Goal: Task Accomplishment & Management: Use online tool/utility

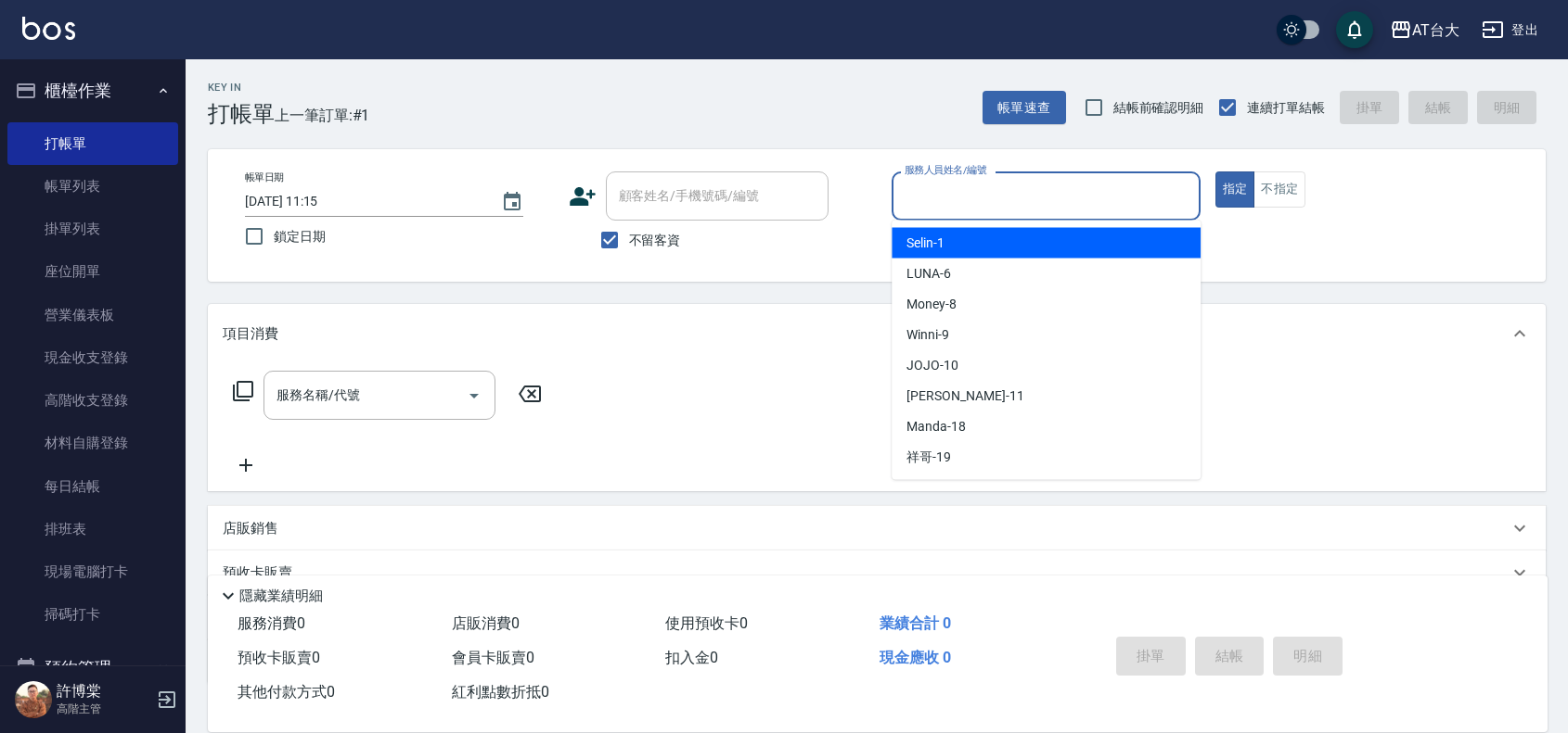
click at [1073, 190] on input "服務人員姓名/編號" at bounding box center [1046, 196] width 293 height 32
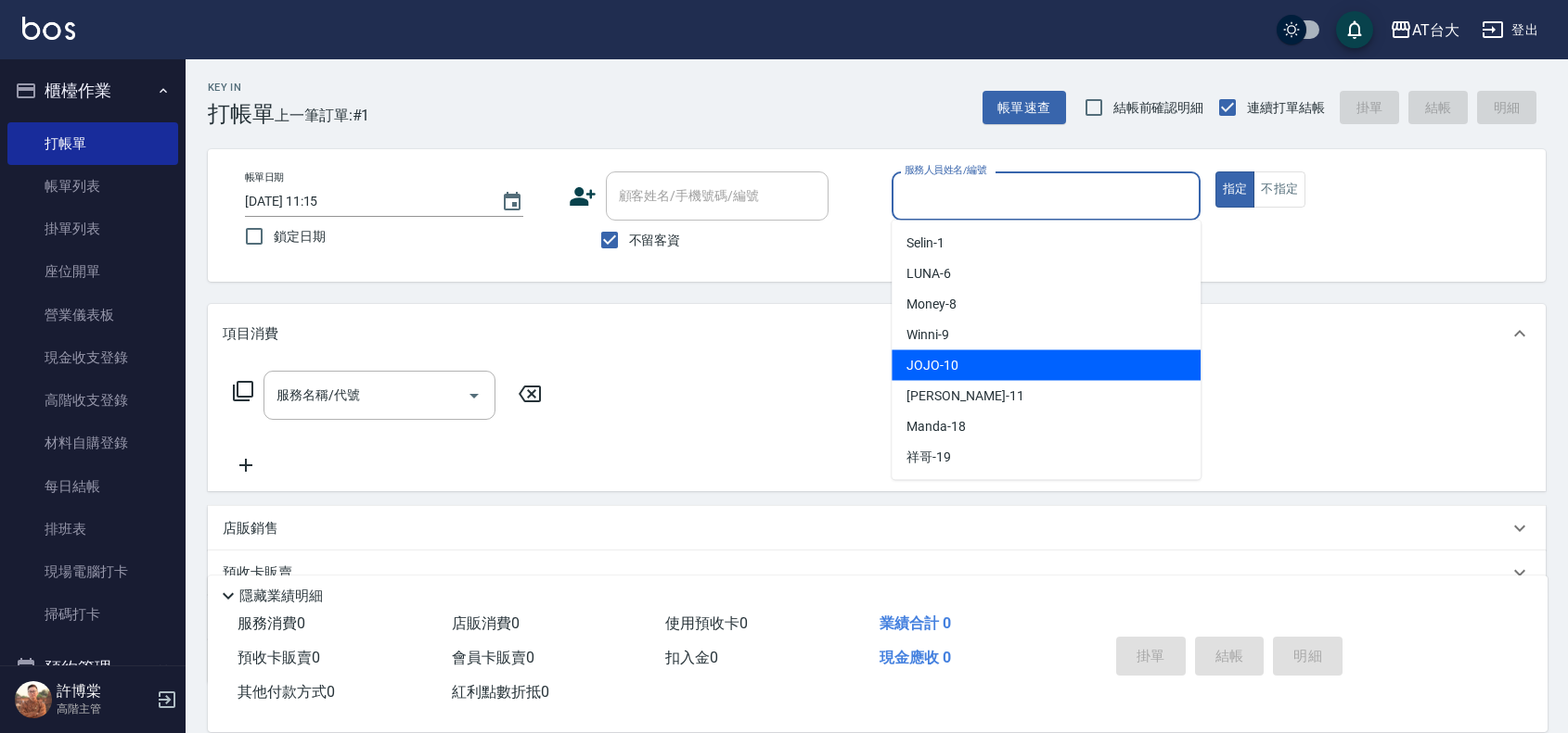
click at [1009, 358] on div "JOJO -10" at bounding box center [1045, 365] width 309 height 30
type input "JOJO-10"
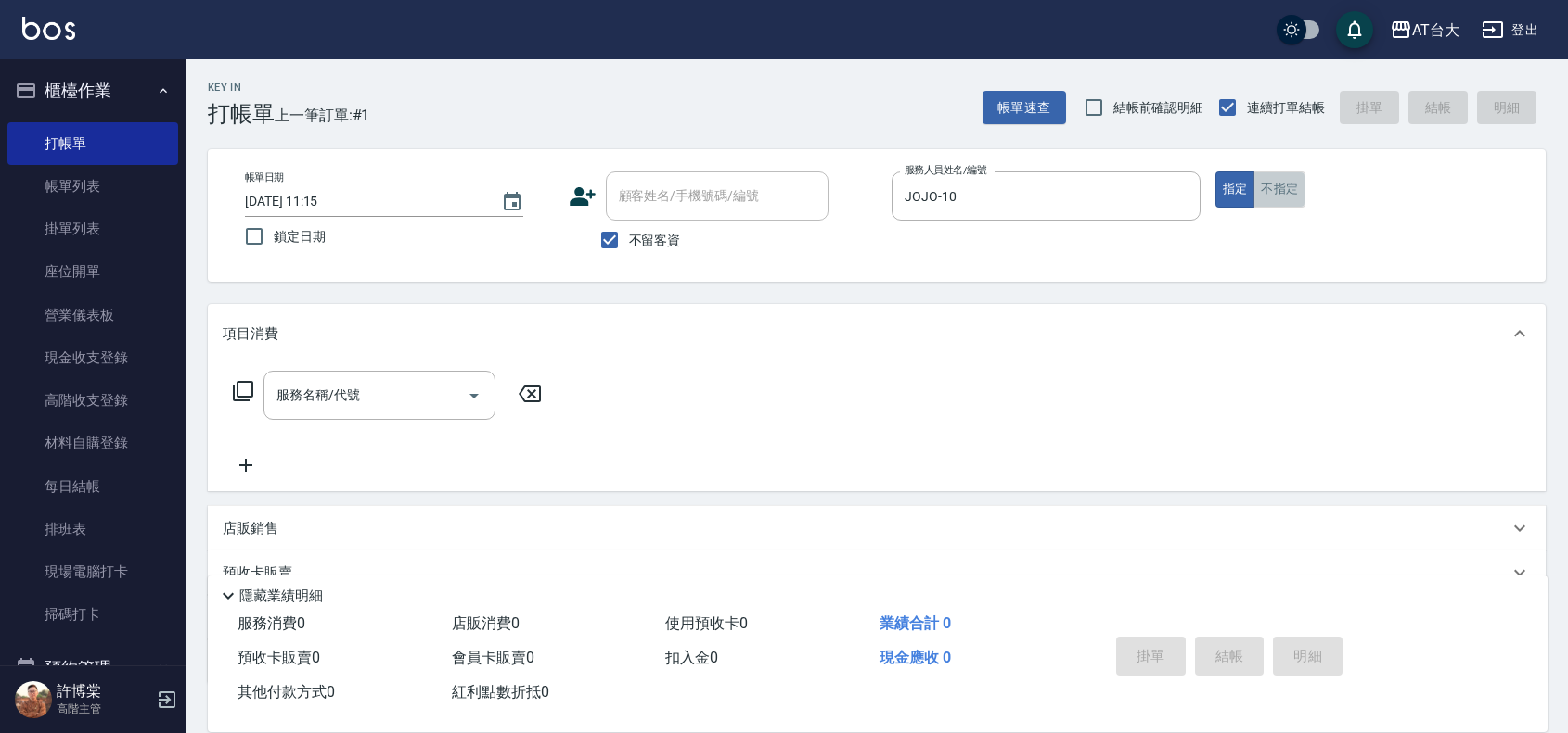
click at [1266, 196] on button "不指定" at bounding box center [1279, 190] width 52 height 36
click at [401, 375] on div "服務名稱/代號" at bounding box center [379, 395] width 232 height 49
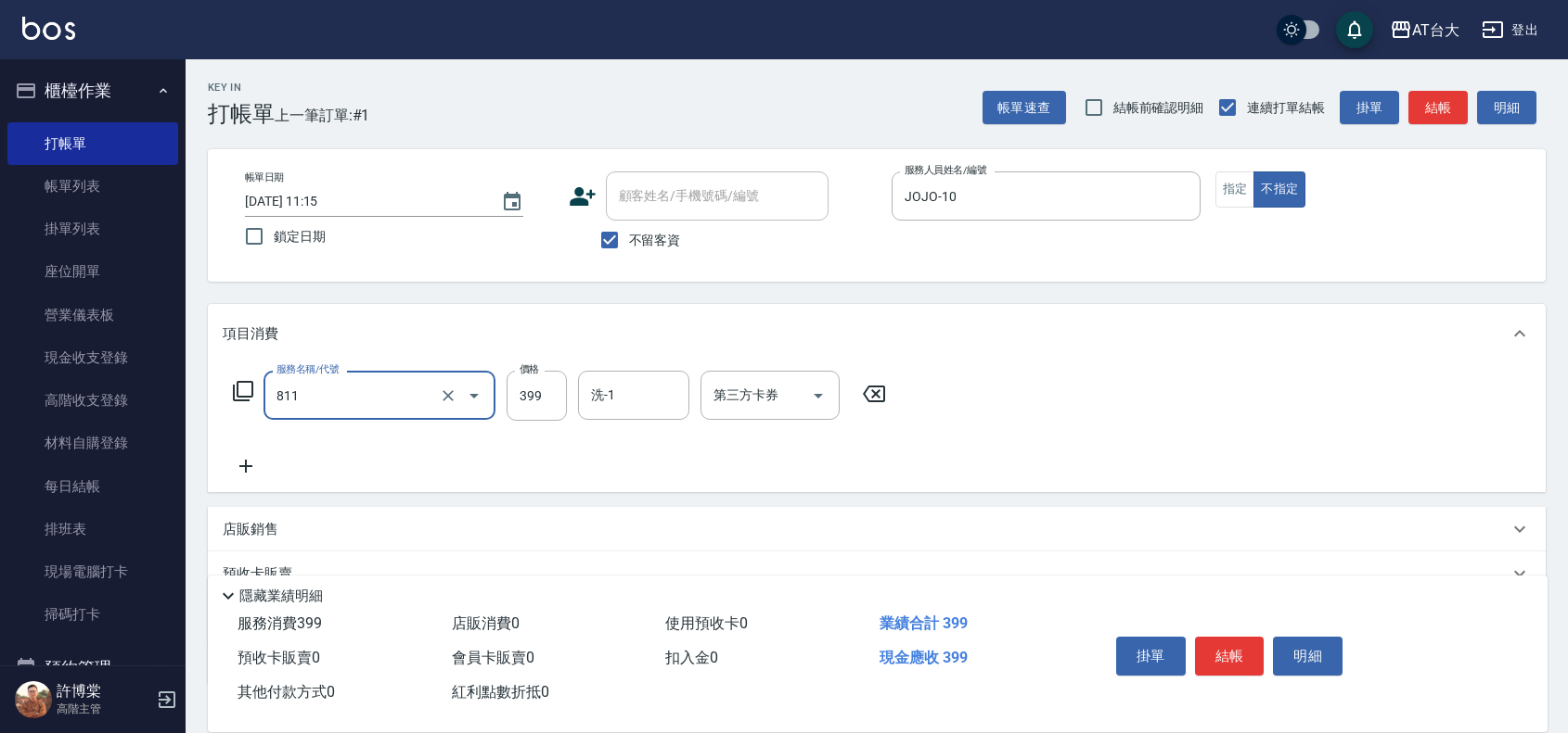
click at [493, 408] on div "811 服務名稱/代號" at bounding box center [379, 395] width 232 height 49
type input "洗+剪(811)"
click at [525, 406] on input "399" at bounding box center [537, 395] width 60 height 50
type input "450"
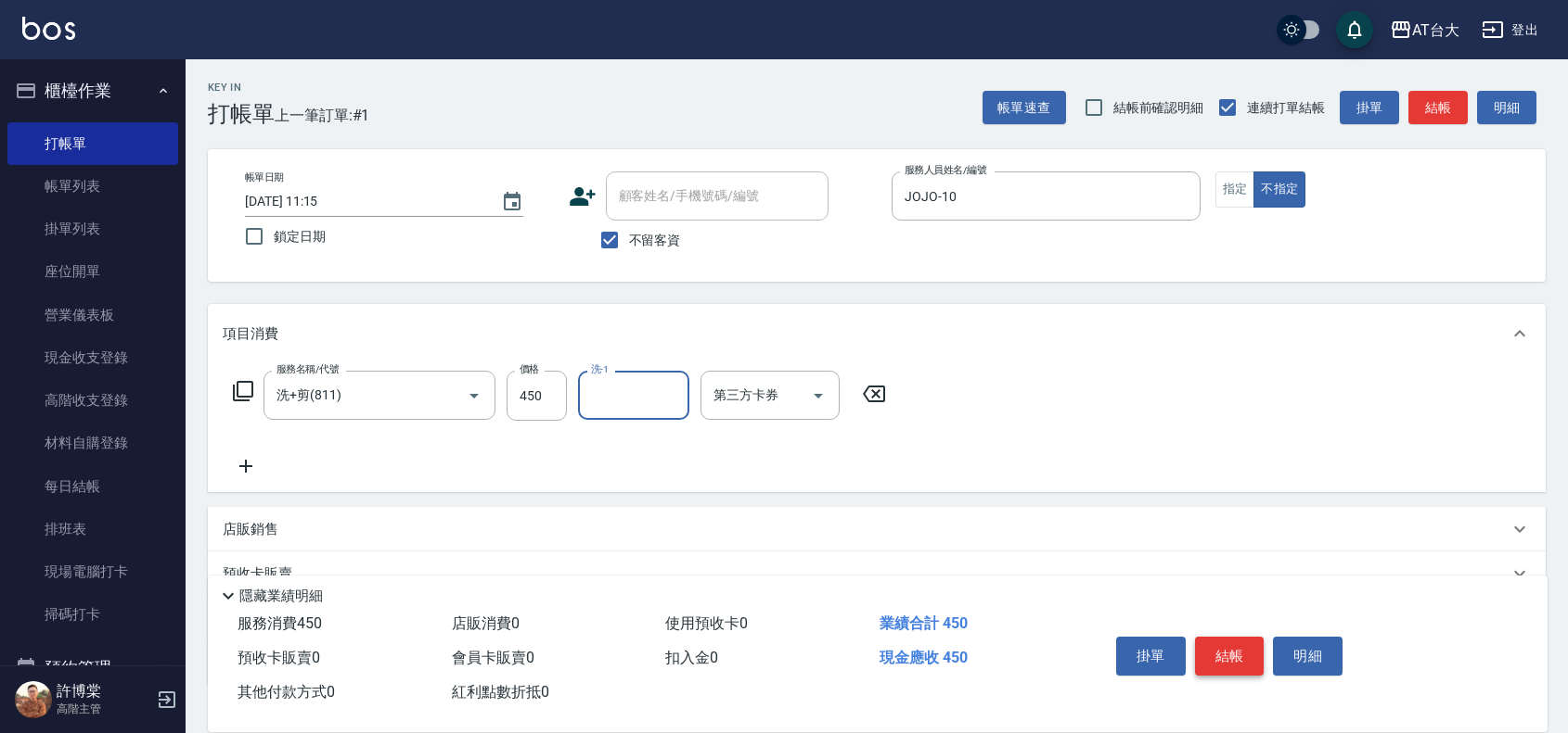
click at [1232, 649] on button "結帳" at bounding box center [1230, 656] width 70 height 39
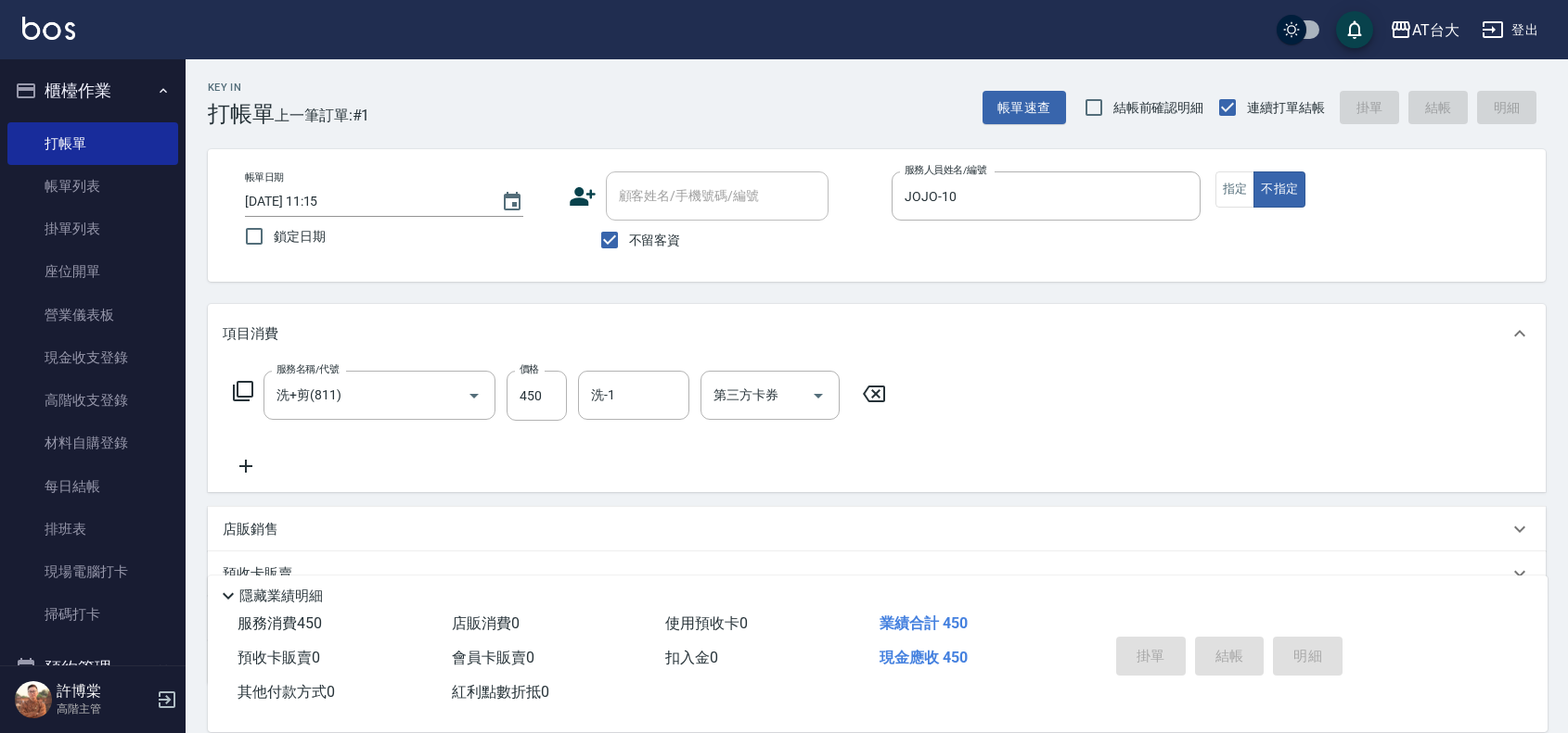
type input "[DATE] 12:18"
type input "LUNA-6"
type button "false"
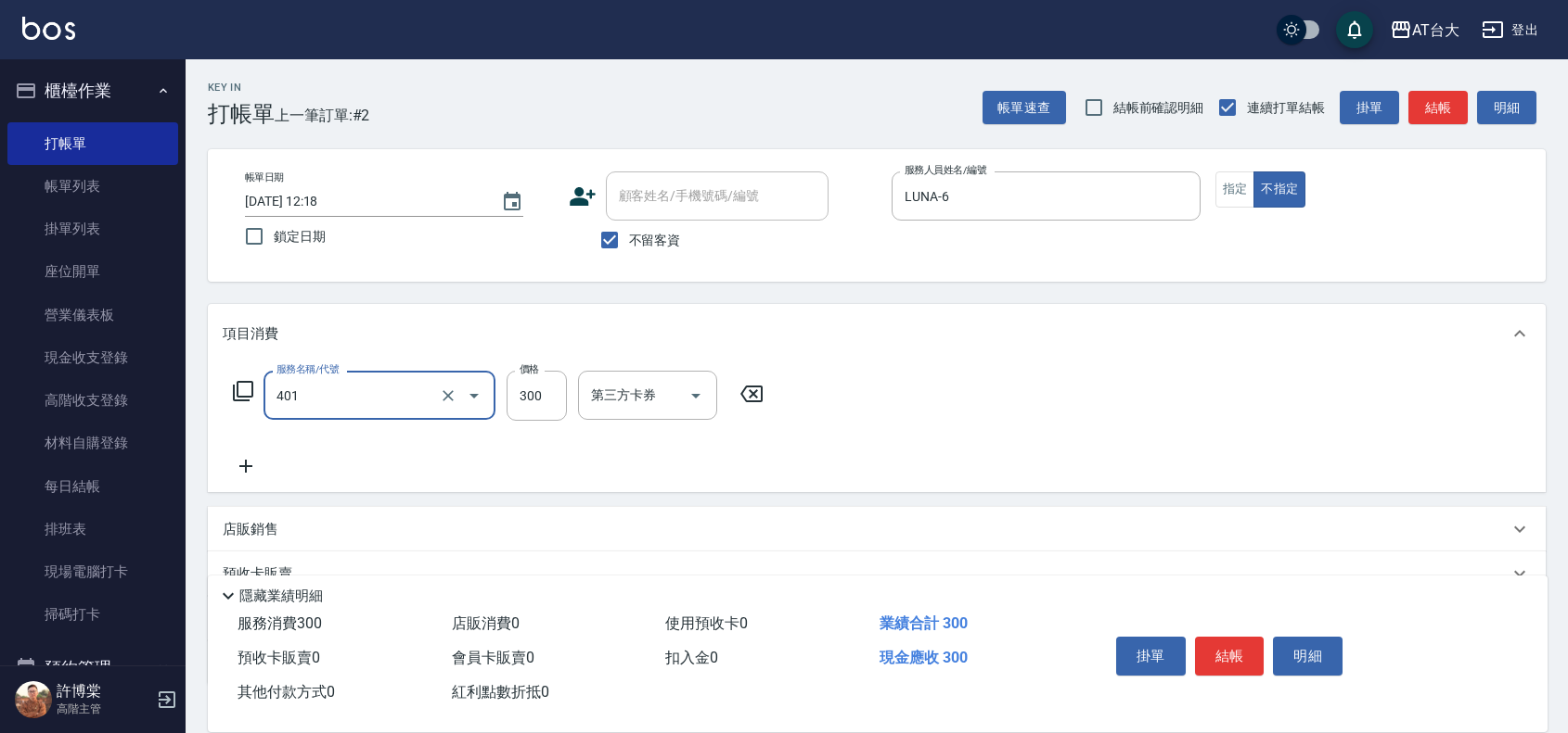
type input "自備護髮(401)"
type input "999"
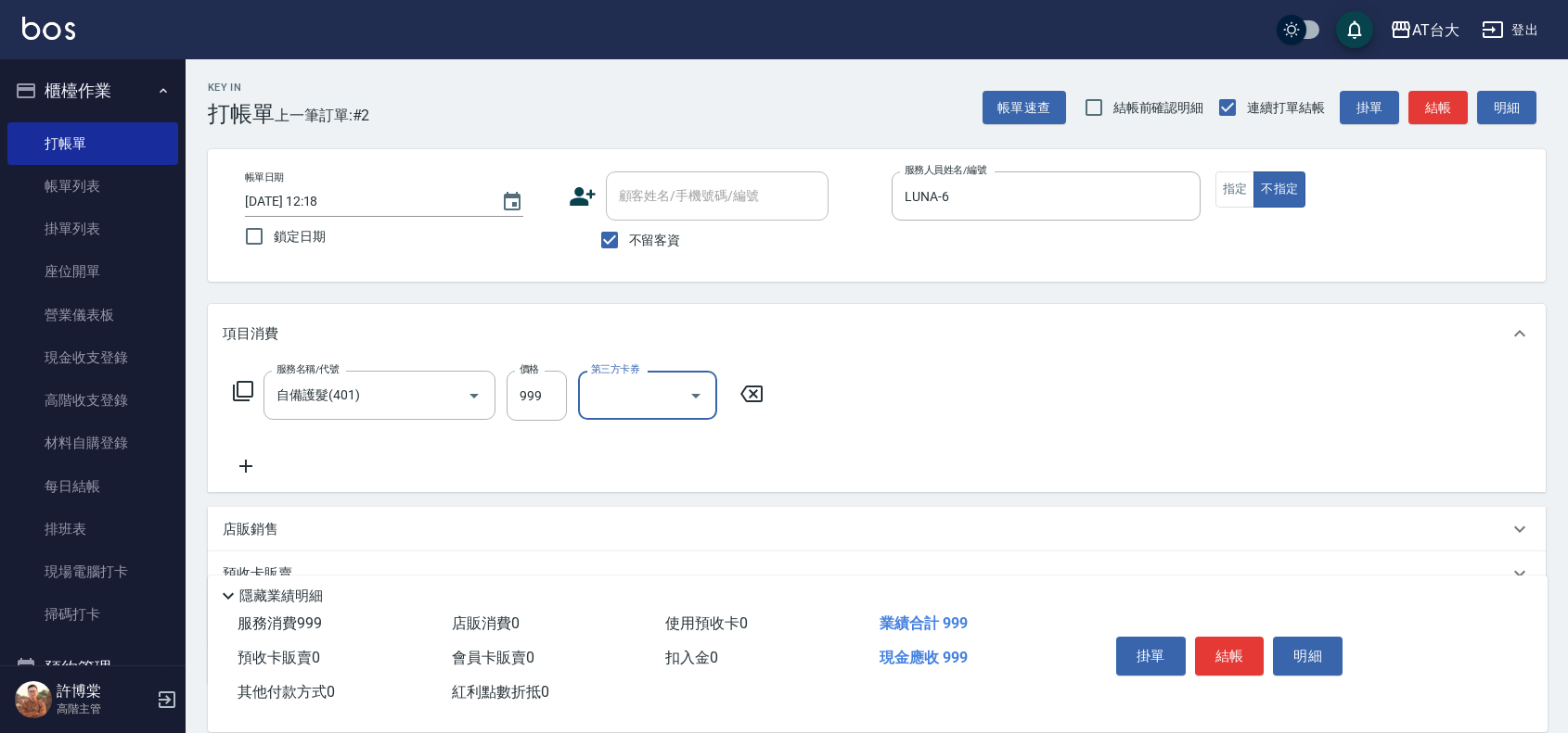
click at [641, 377] on div "第三方卡券" at bounding box center [647, 395] width 139 height 49
click at [629, 499] on span "FUNNOW" at bounding box center [647, 504] width 139 height 30
type input "FUNNOW"
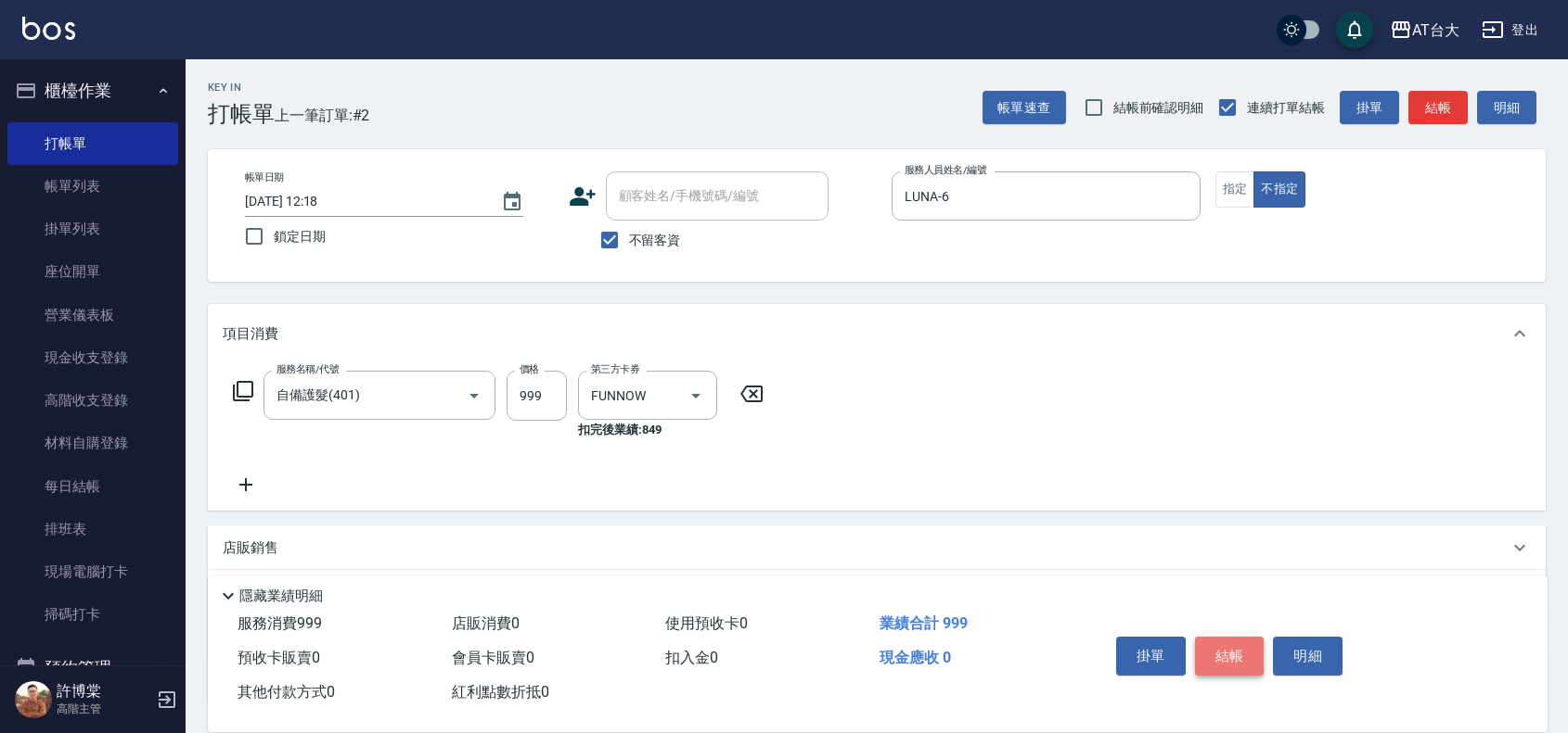
click at [1248, 655] on button "結帳" at bounding box center [1230, 656] width 70 height 39
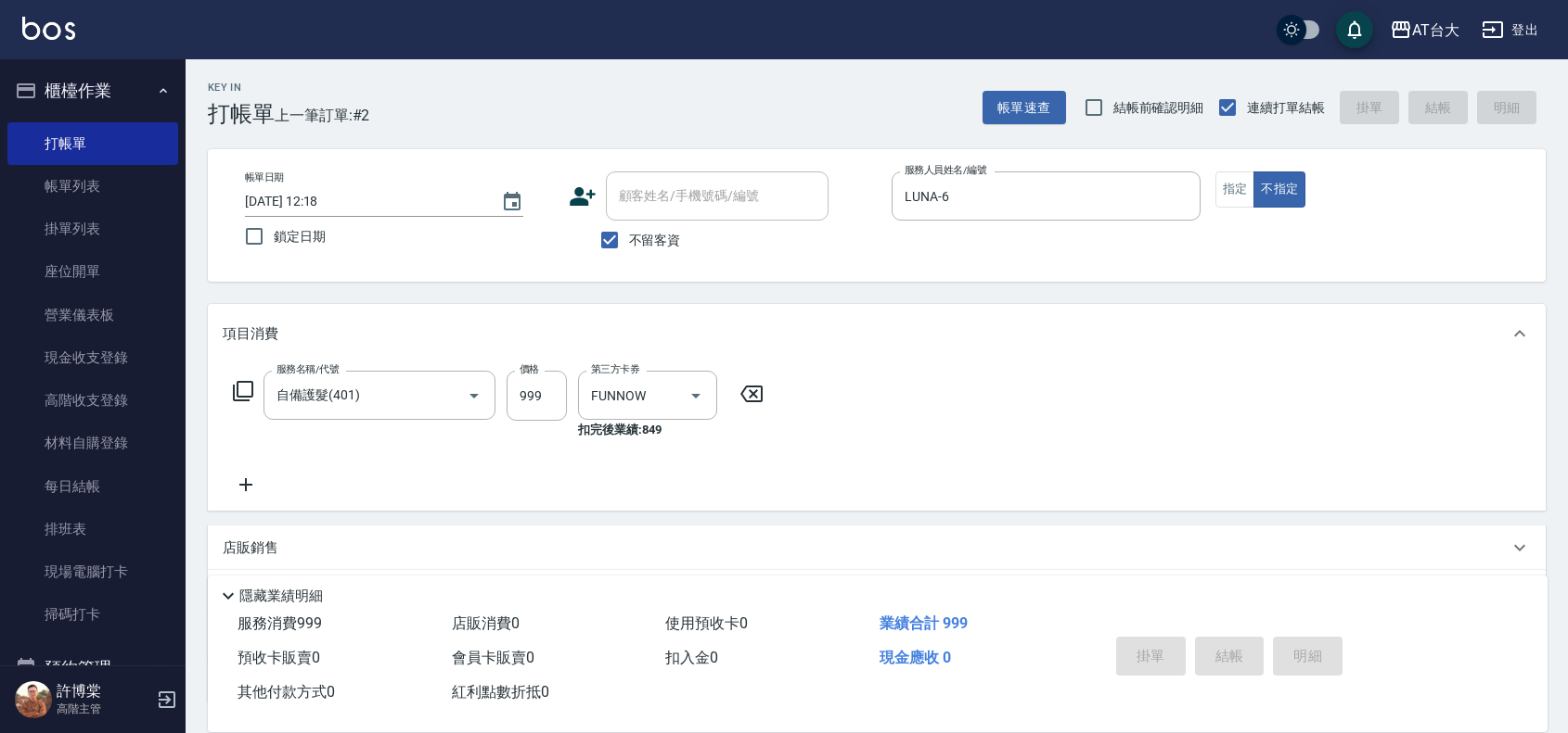
type input "[DATE] 12:31"
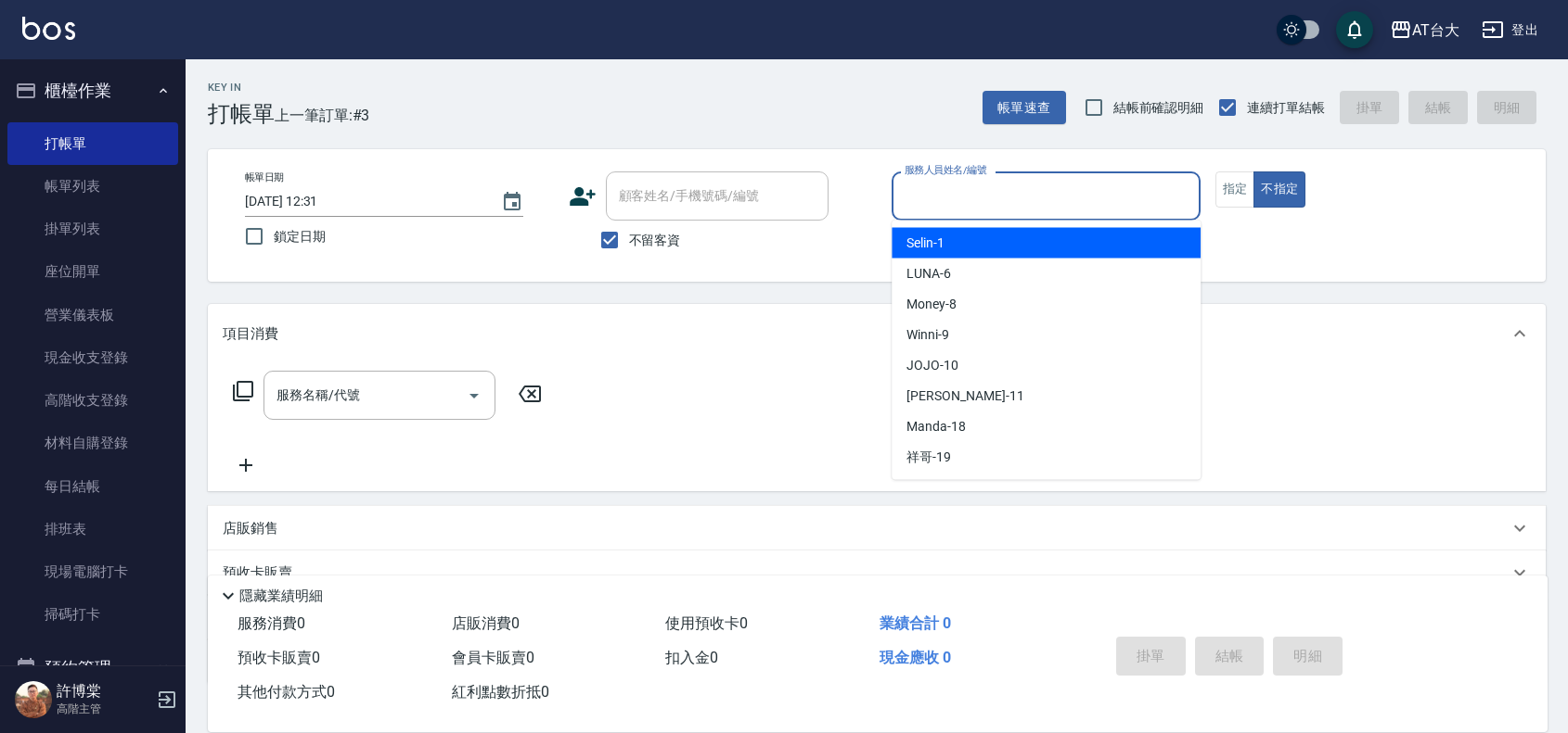
click at [988, 196] on input "服務人員姓名/編號" at bounding box center [1046, 196] width 293 height 32
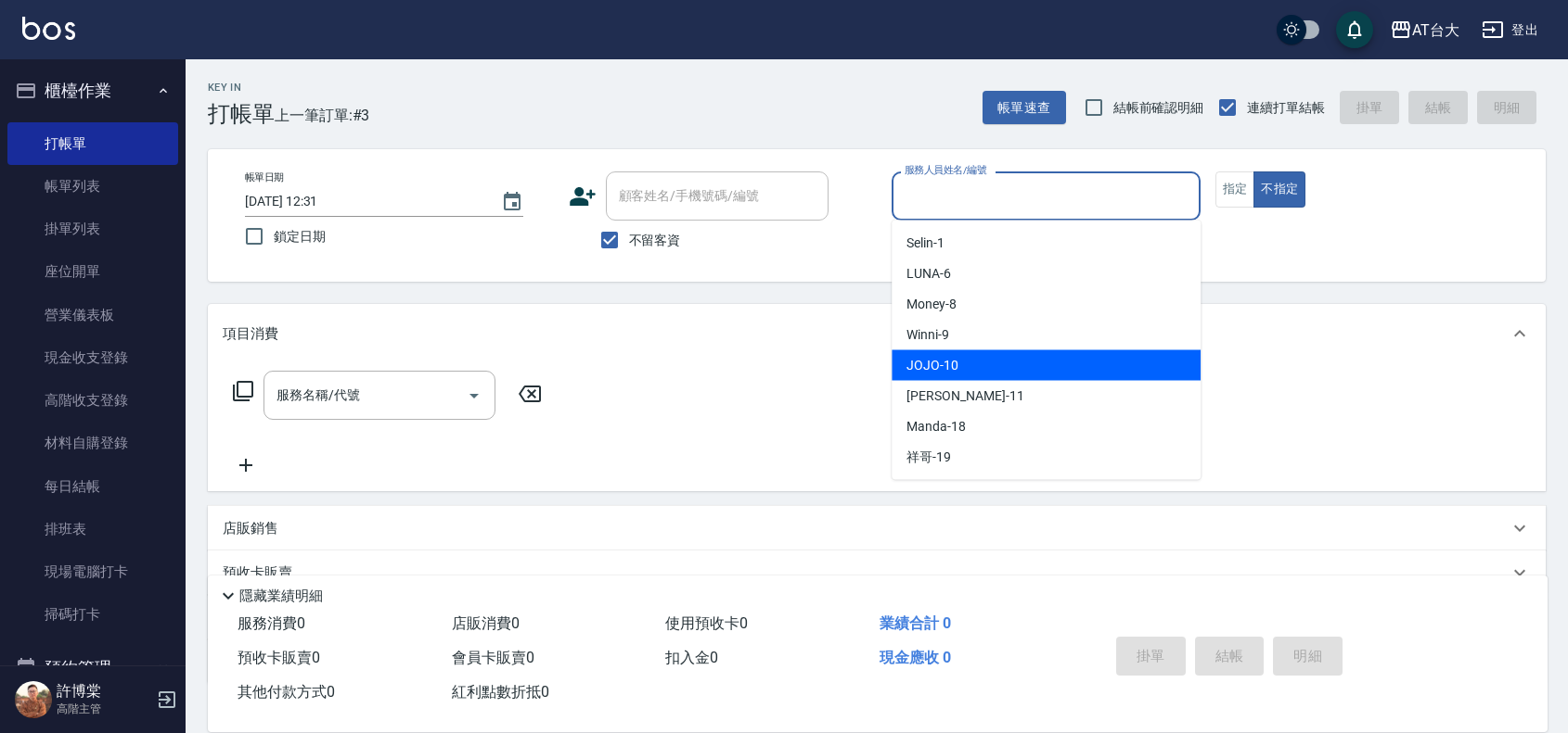
click at [958, 371] on div "JOJO -10" at bounding box center [1045, 365] width 309 height 30
type input "JOJO-10"
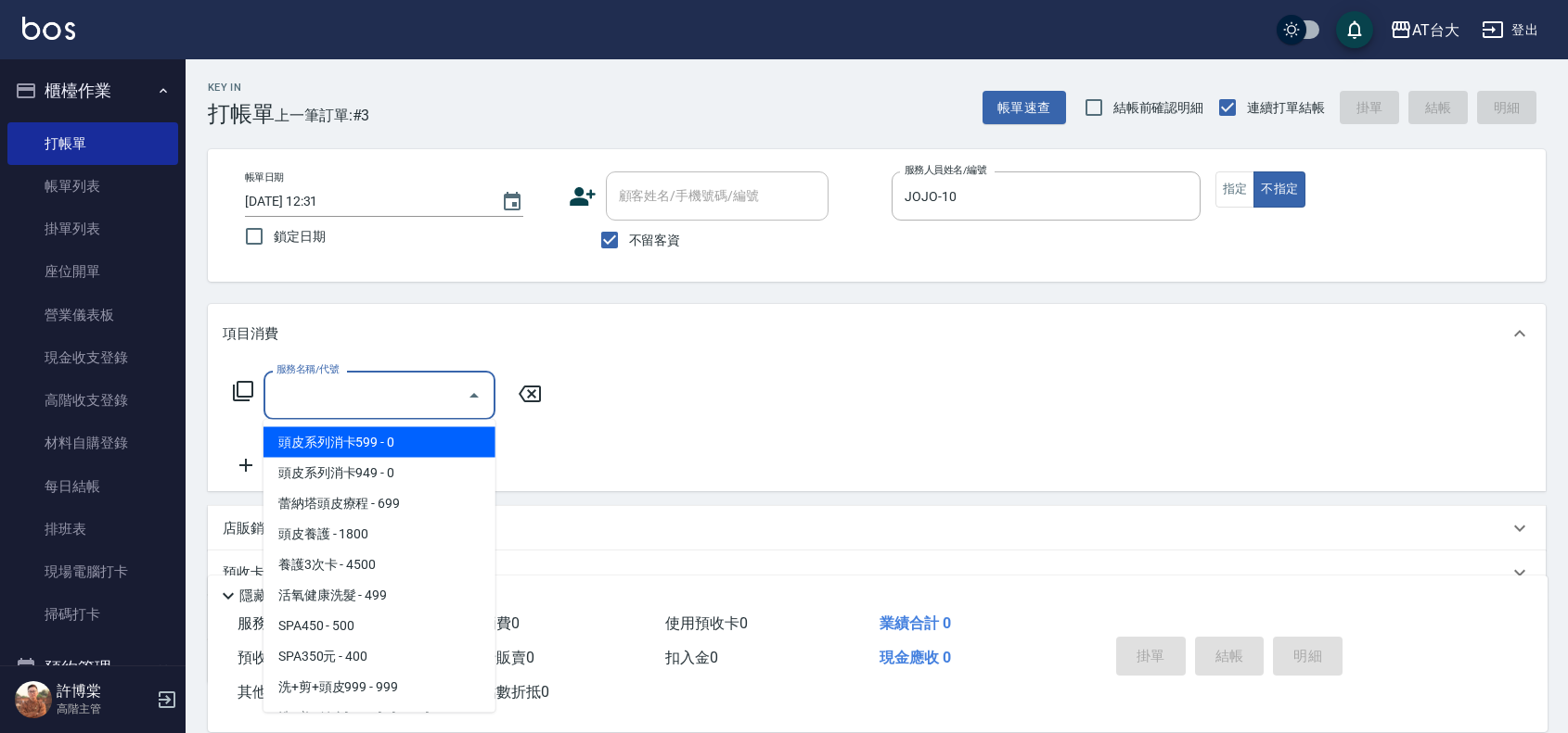
click at [391, 385] on input "服務名稱/代號" at bounding box center [365, 395] width 188 height 32
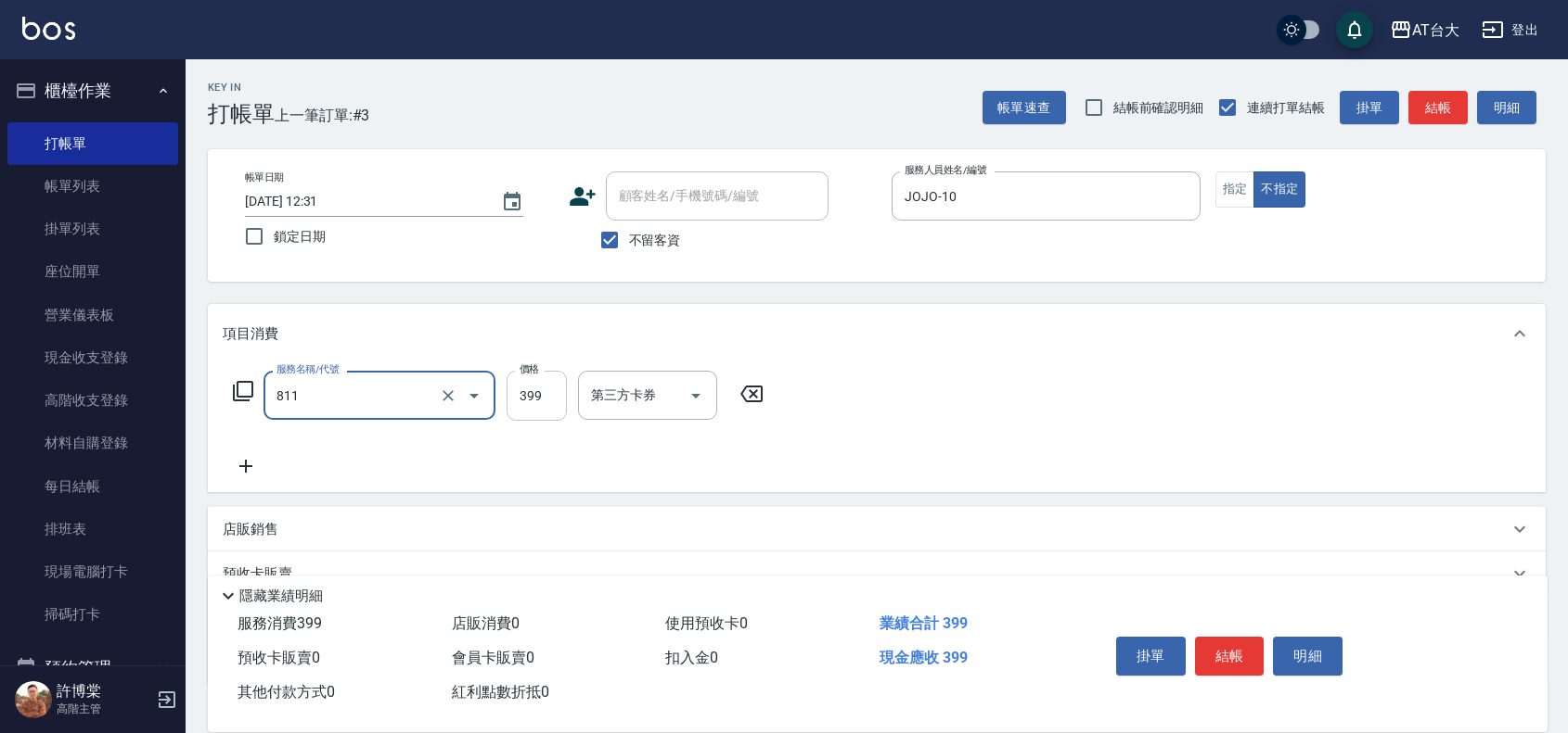
type input "洗+剪(811)"
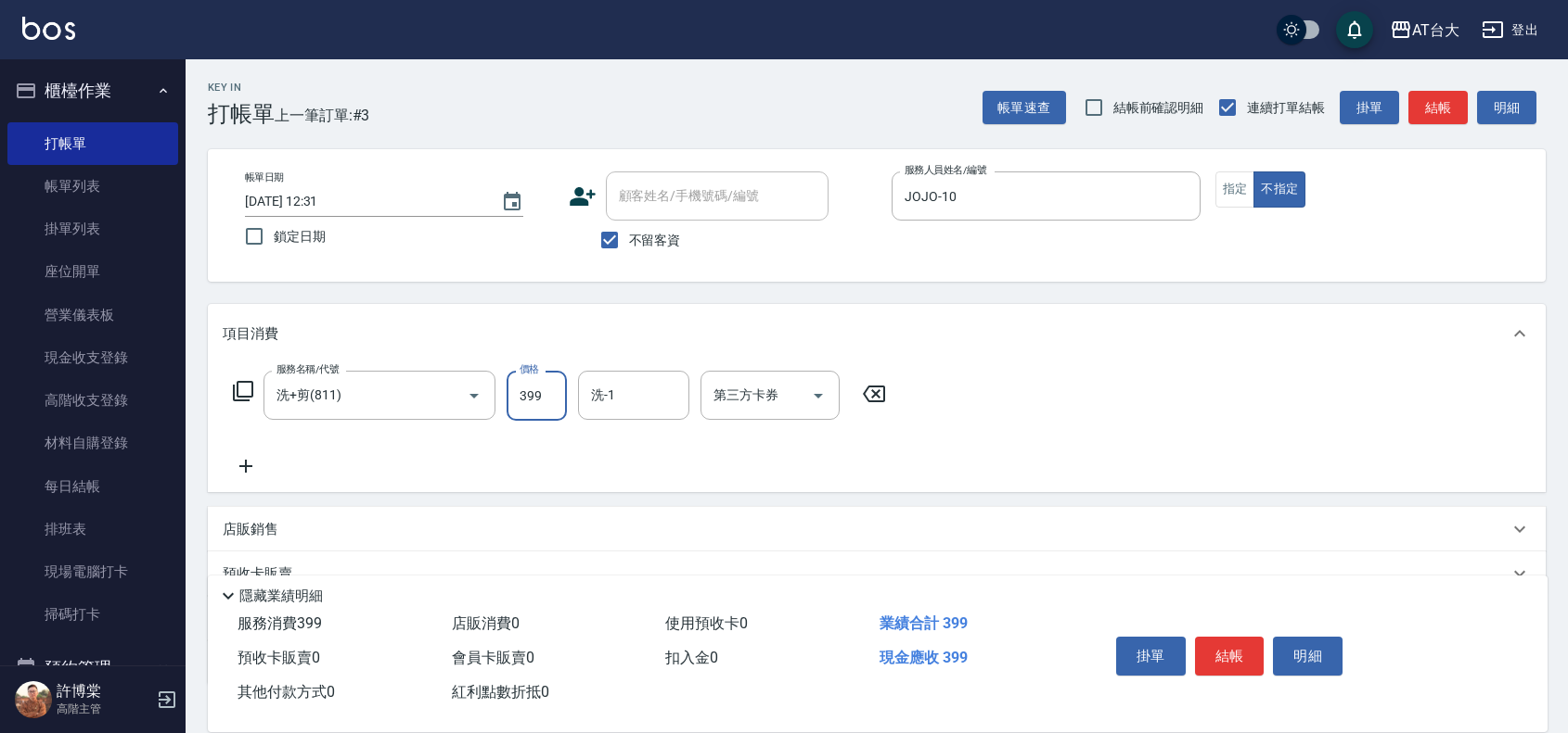
click at [525, 400] on input "399" at bounding box center [537, 395] width 60 height 50
type input "350"
click at [1211, 637] on button "結帳" at bounding box center [1230, 656] width 70 height 39
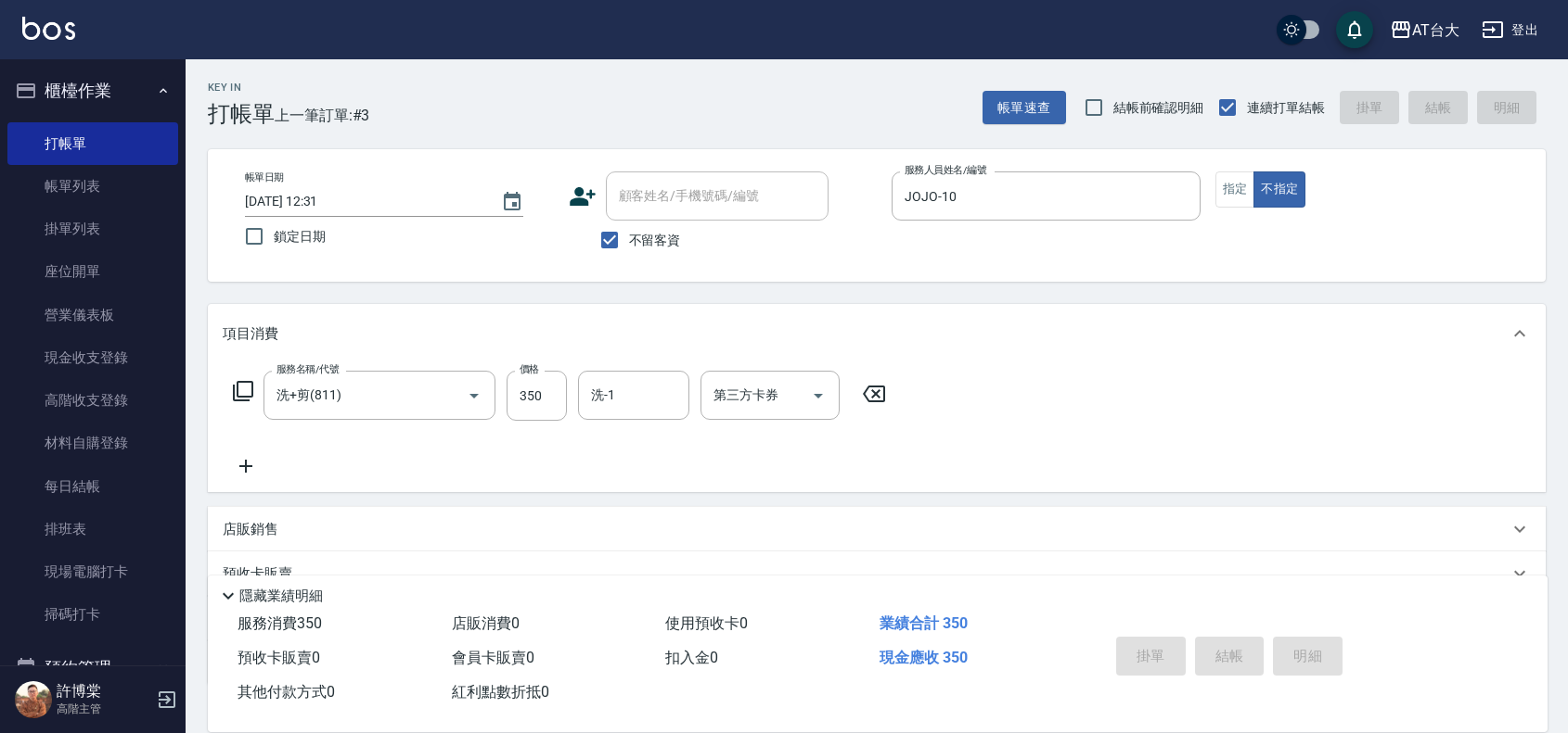
type input "[DATE] 12:52"
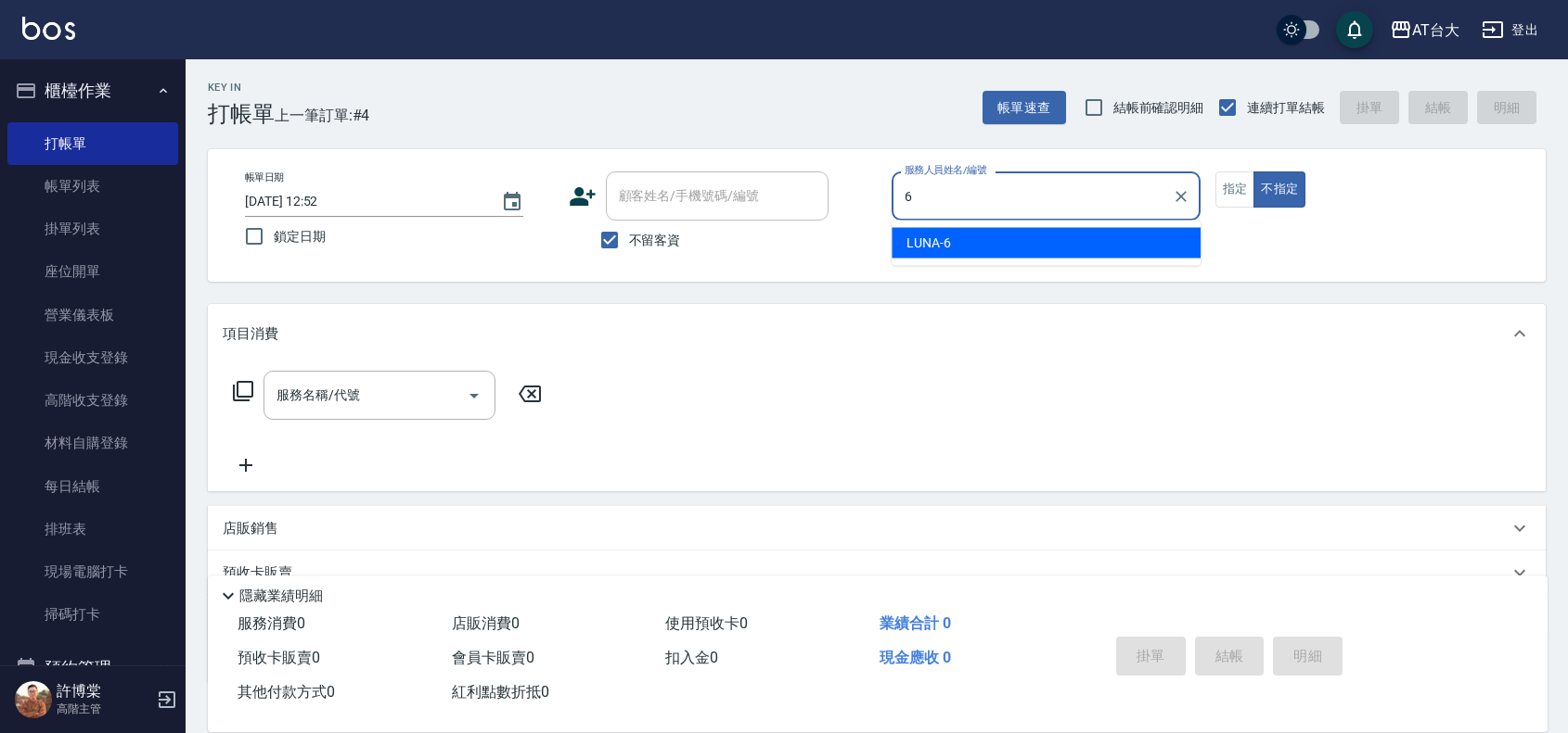
type input "LUNA-6"
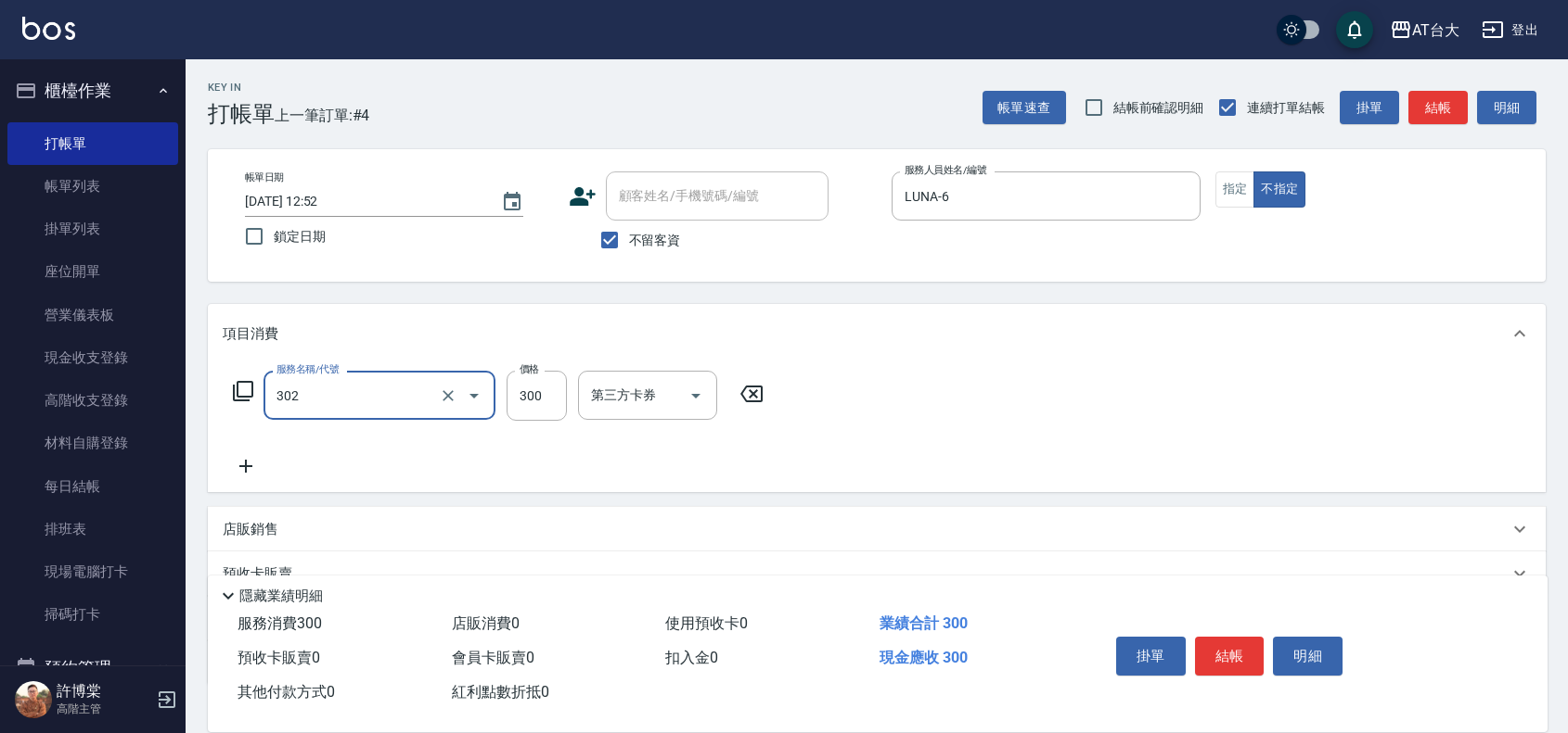
type input "剪髮(302)"
type input "390"
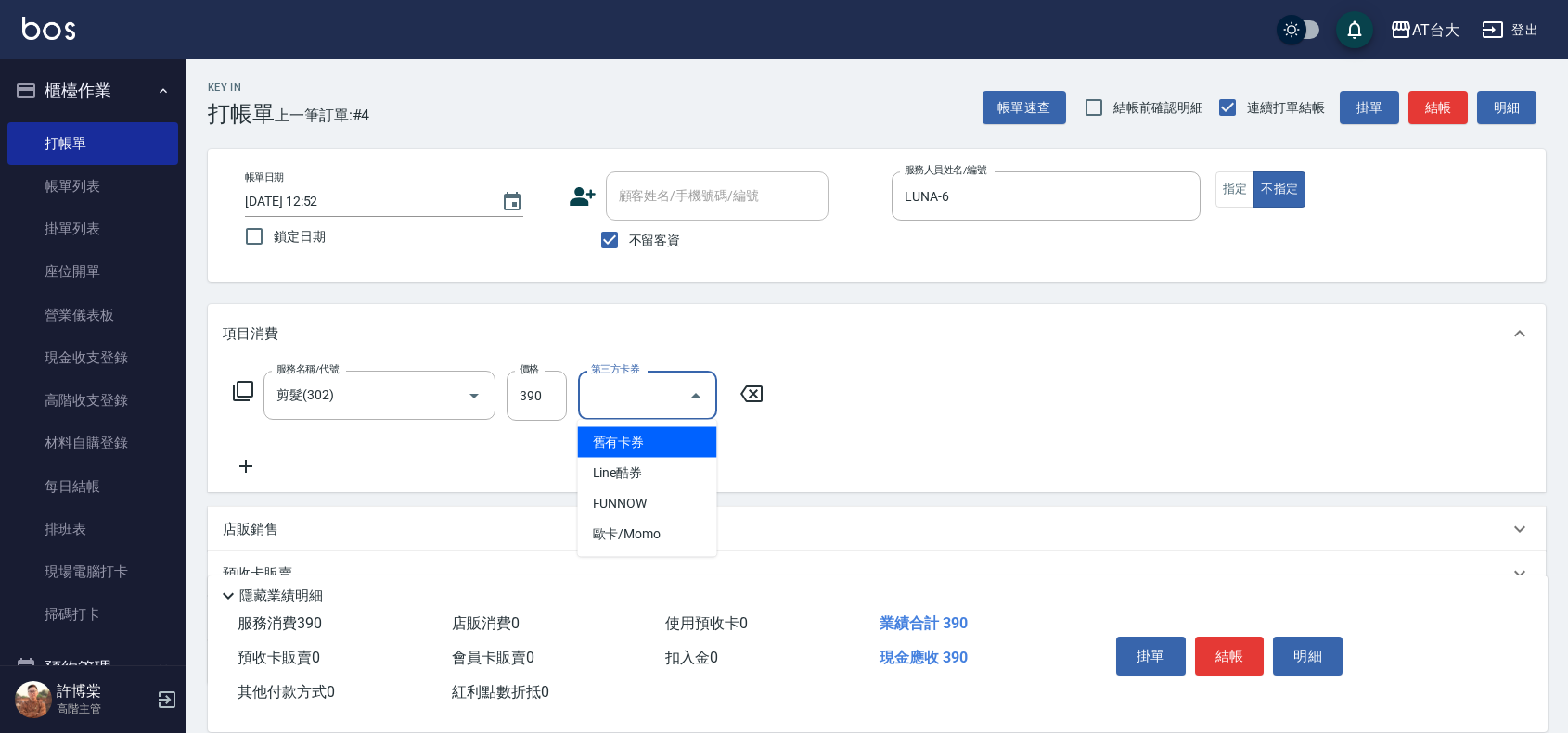
click at [615, 408] on input "第三方卡券" at bounding box center [633, 395] width 94 height 32
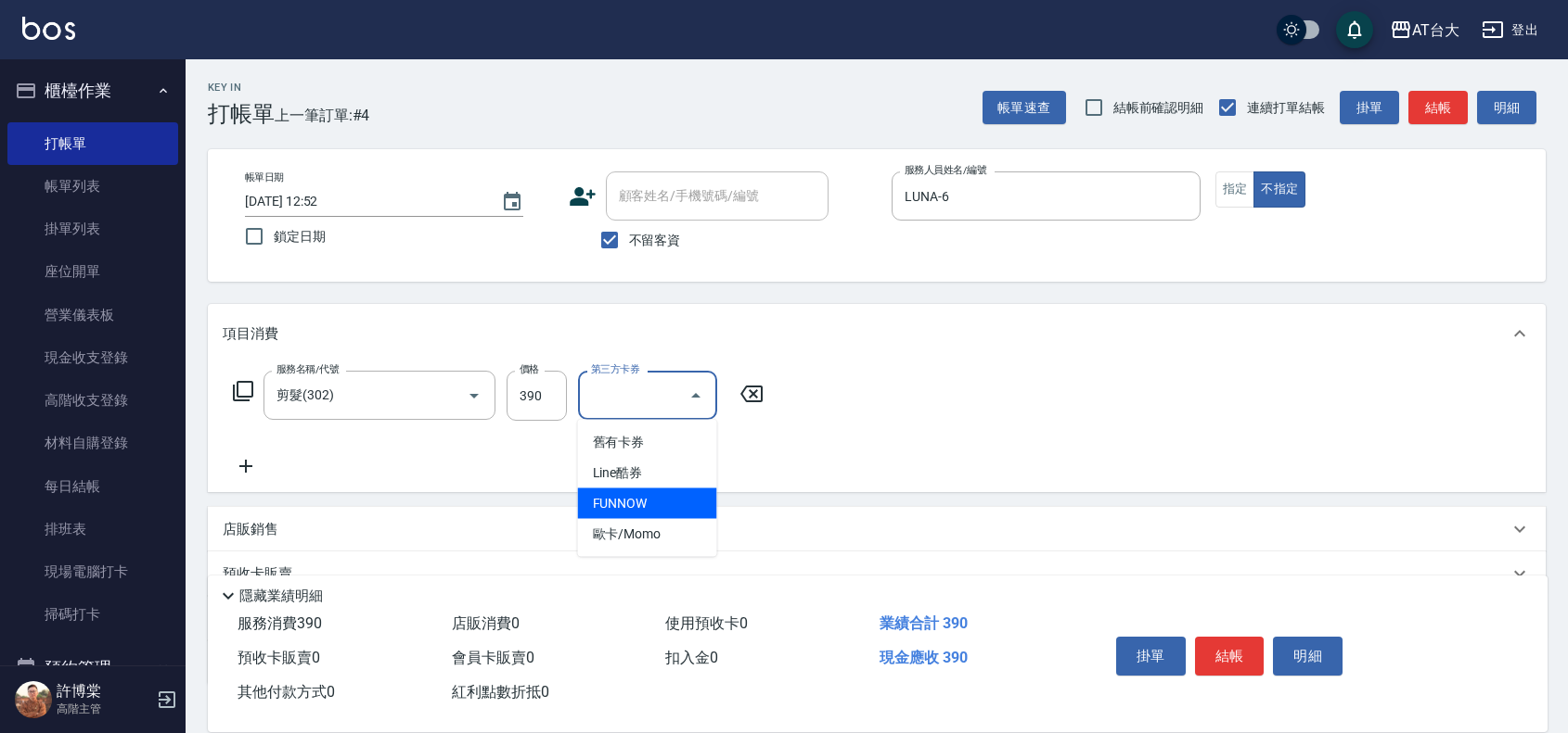
click at [631, 493] on span "FUNNOW" at bounding box center [647, 504] width 139 height 30
type input "FUNNOW"
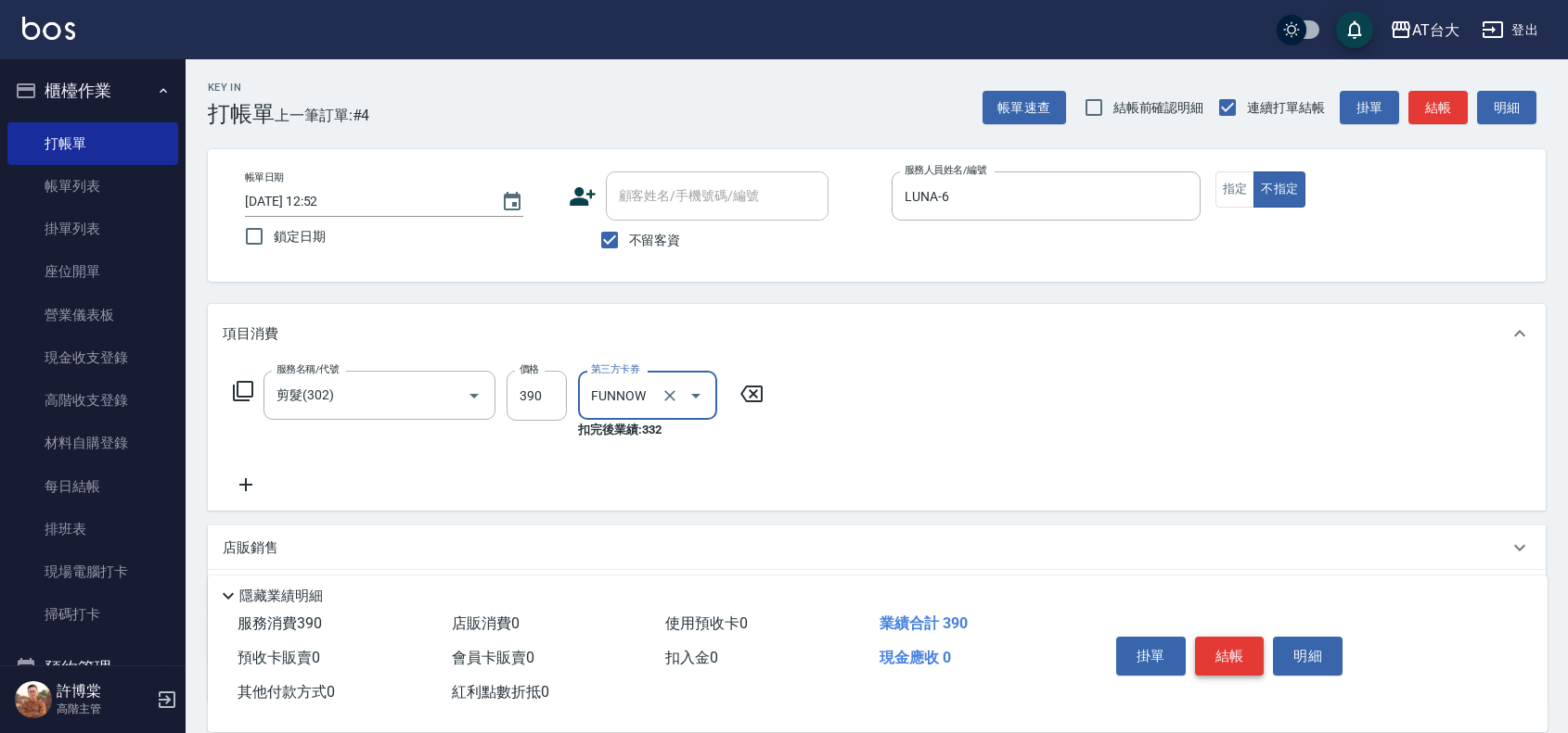
click at [1230, 657] on button "結帳" at bounding box center [1230, 656] width 70 height 39
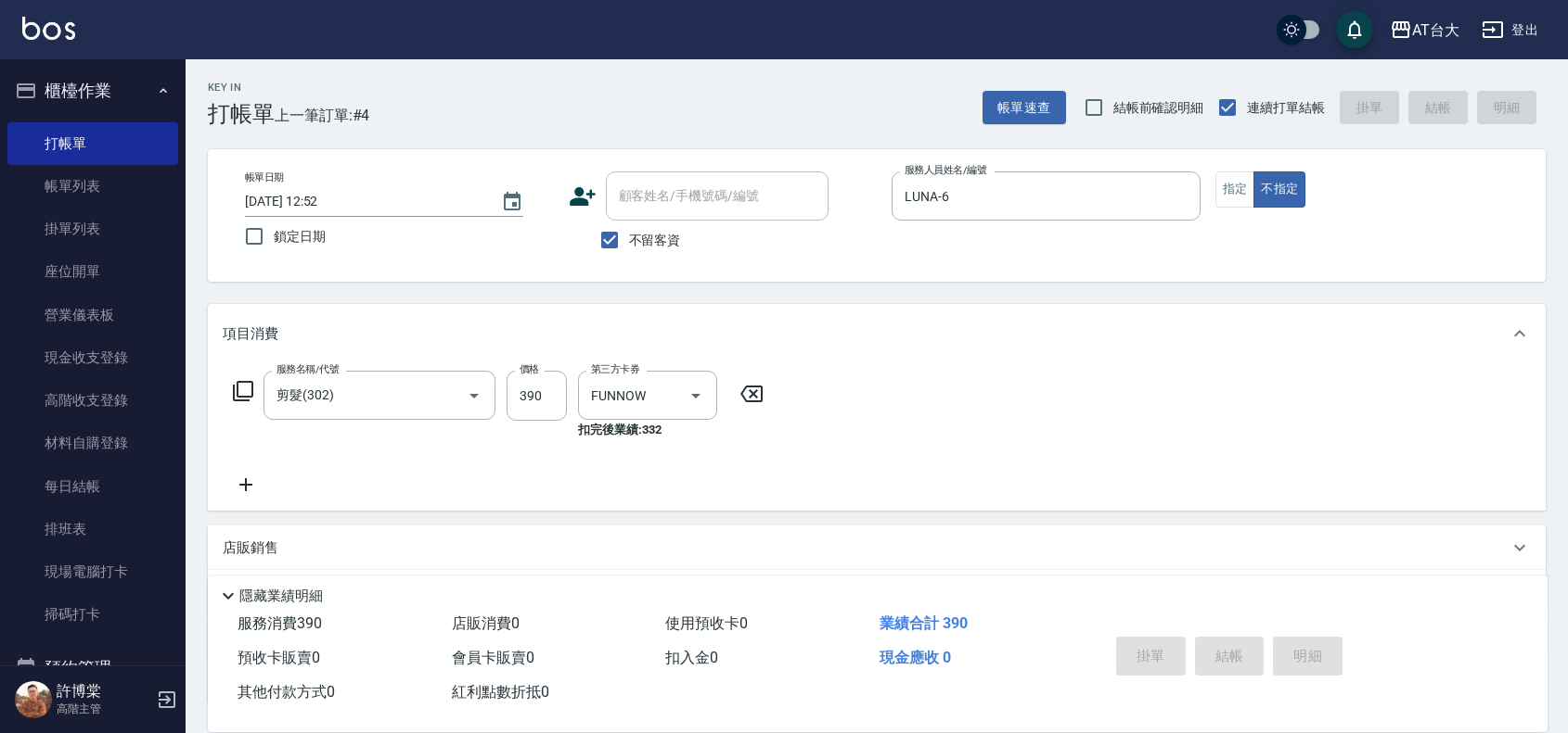
type input "[DATE] 13:52"
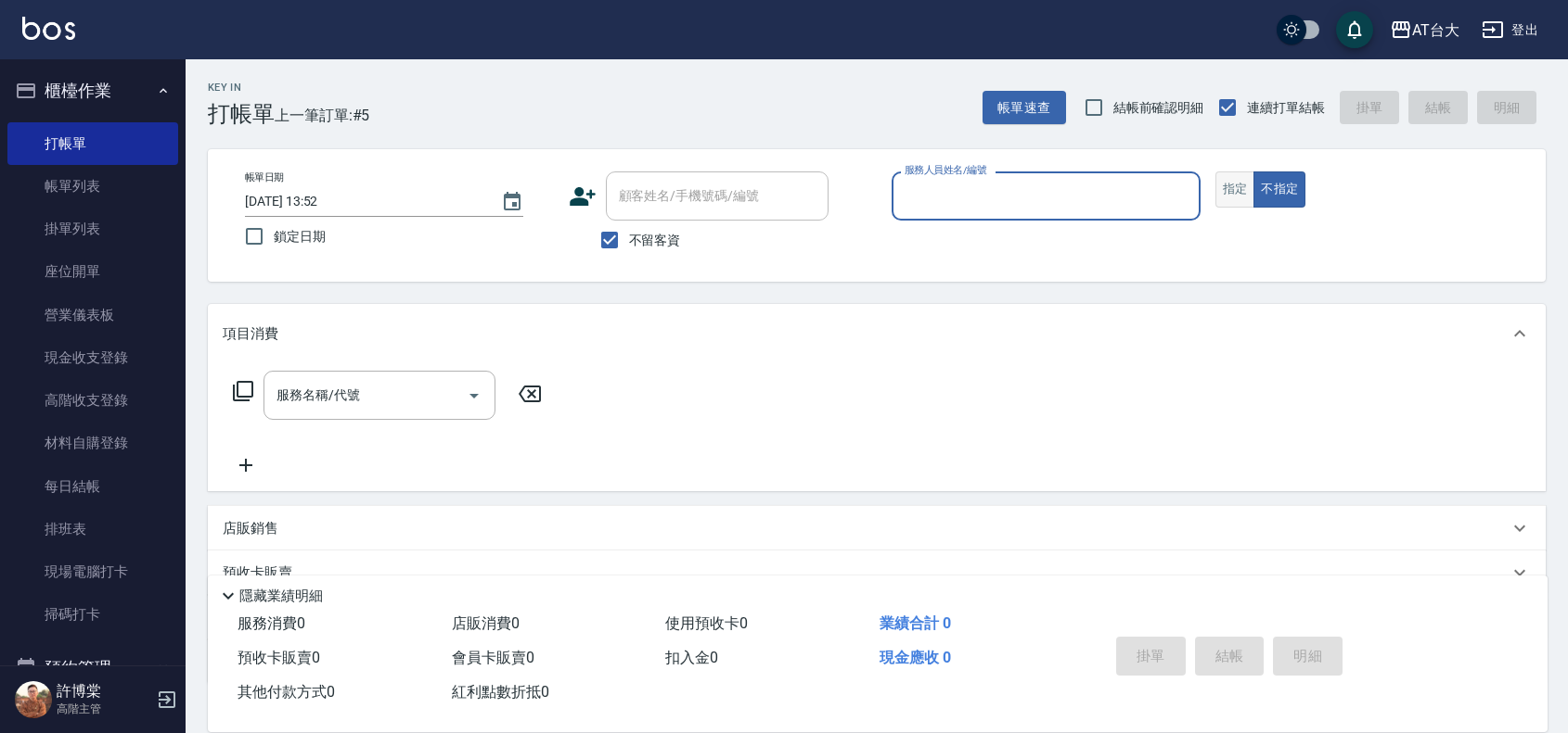
click at [1218, 197] on button "指定" at bounding box center [1235, 190] width 40 height 36
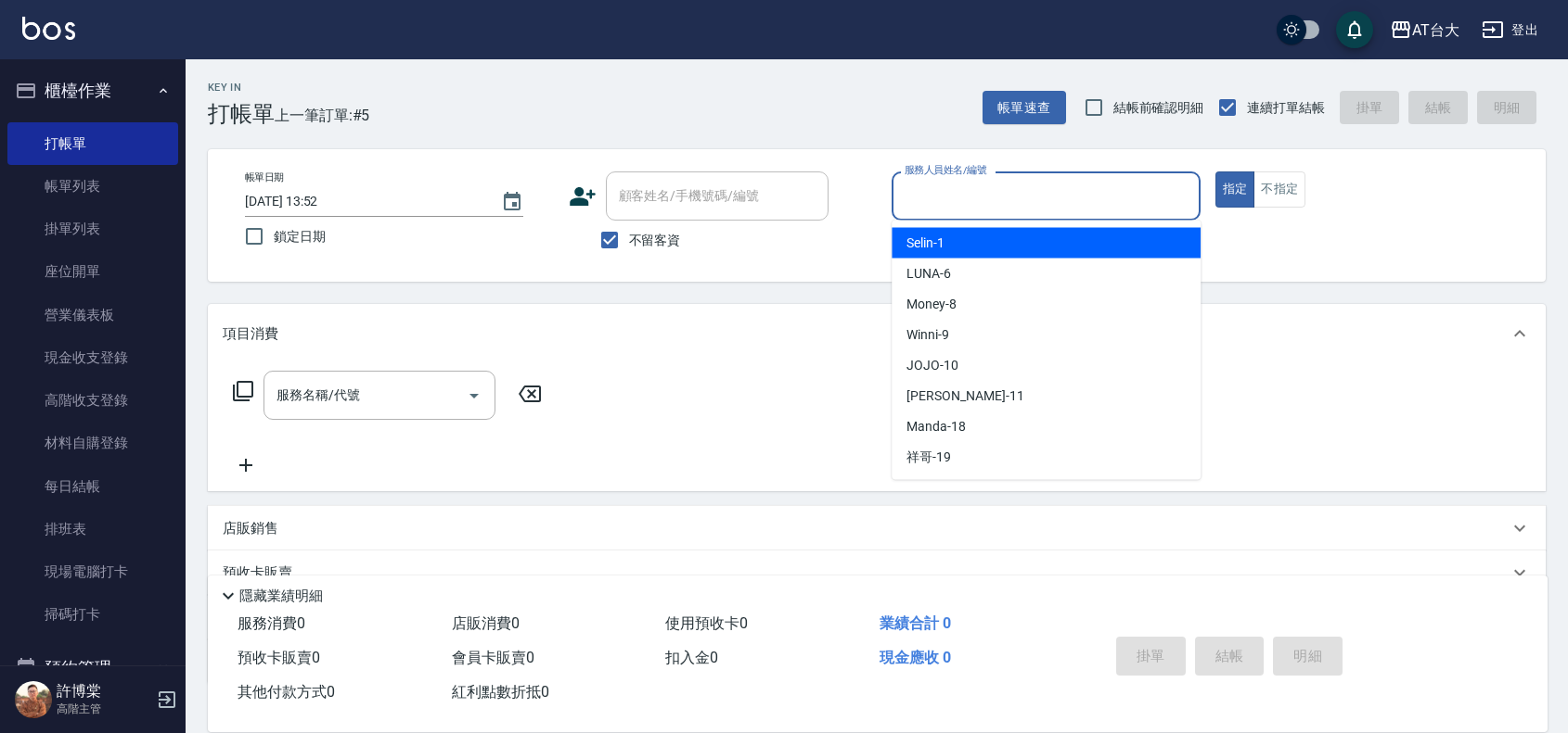
click at [1120, 194] on input "服務人員姓名/編號" at bounding box center [1046, 196] width 293 height 32
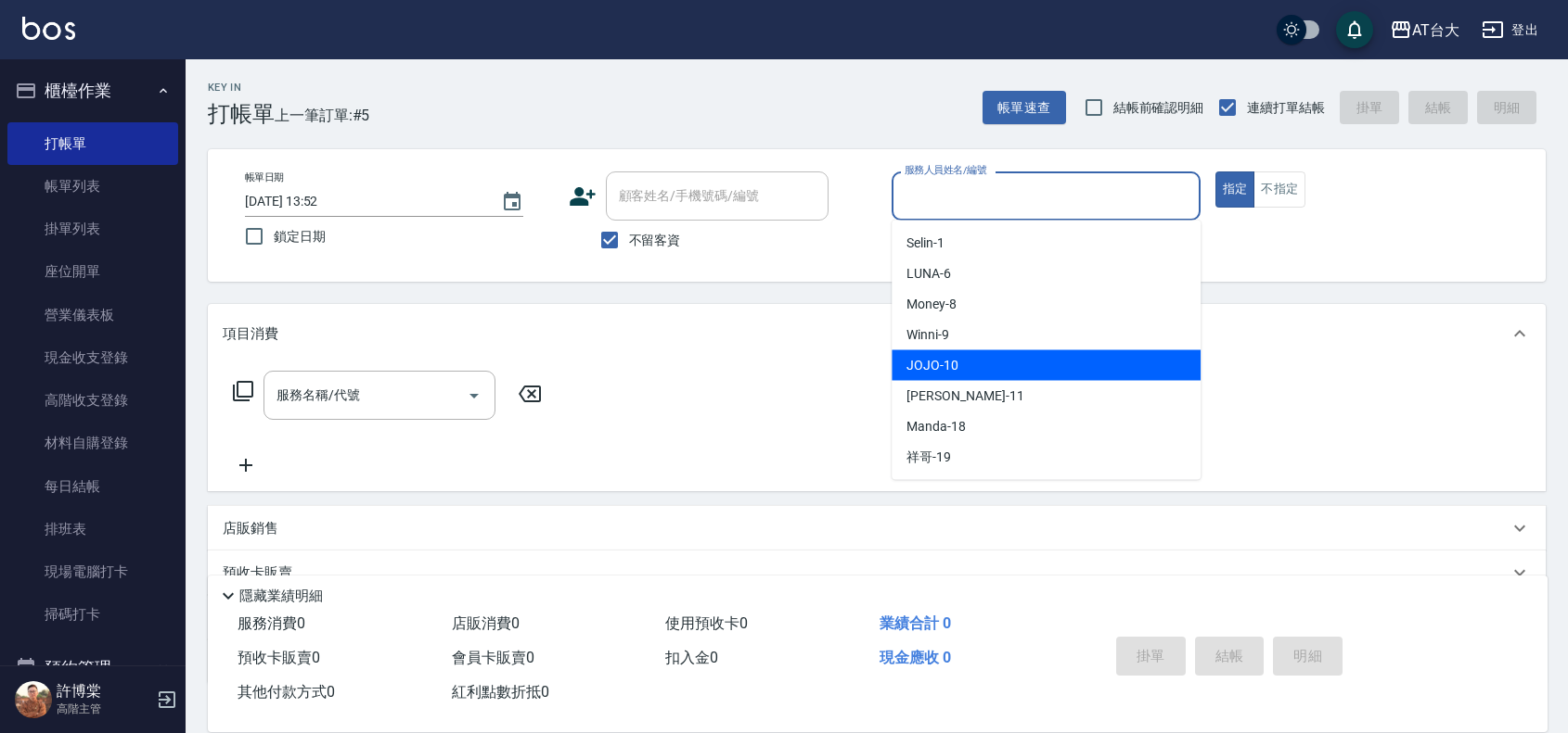
click at [958, 358] on div "JOJO -10" at bounding box center [1045, 365] width 309 height 30
type input "JOJO-10"
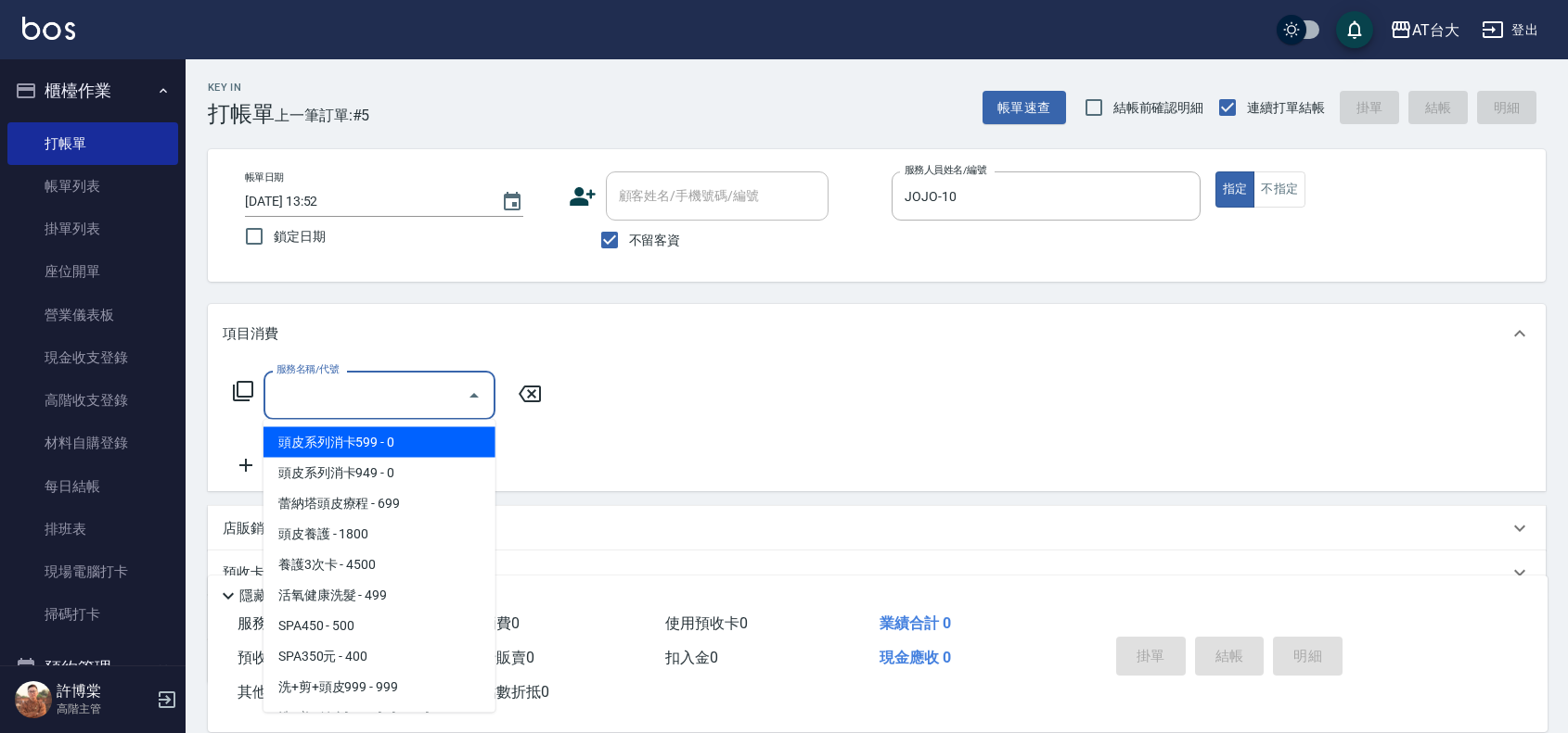
click at [380, 381] on input "服務名稱/代號" at bounding box center [365, 395] width 188 height 32
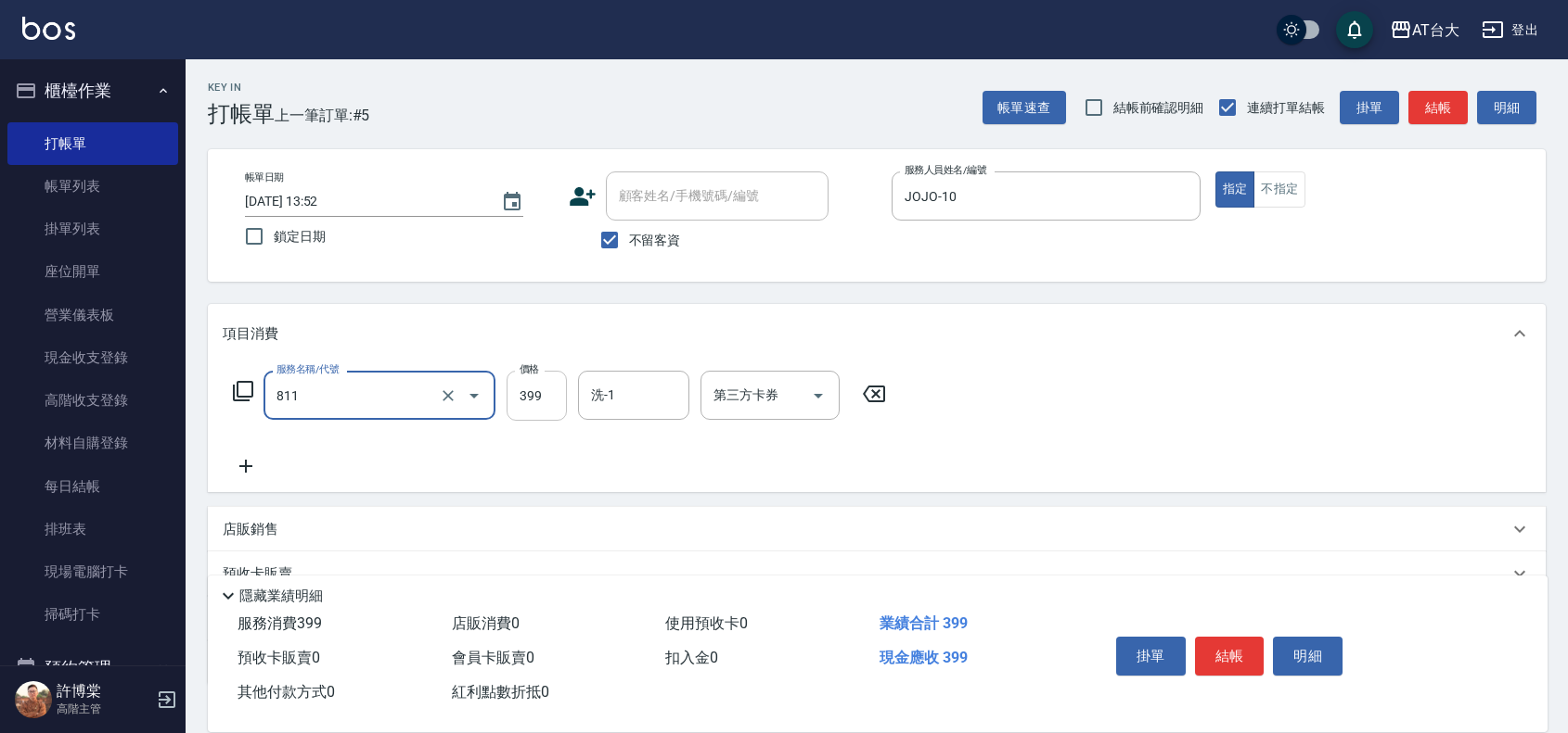
type input "洗+剪(811)"
click at [548, 395] on input "399" at bounding box center [537, 395] width 60 height 50
type input "599"
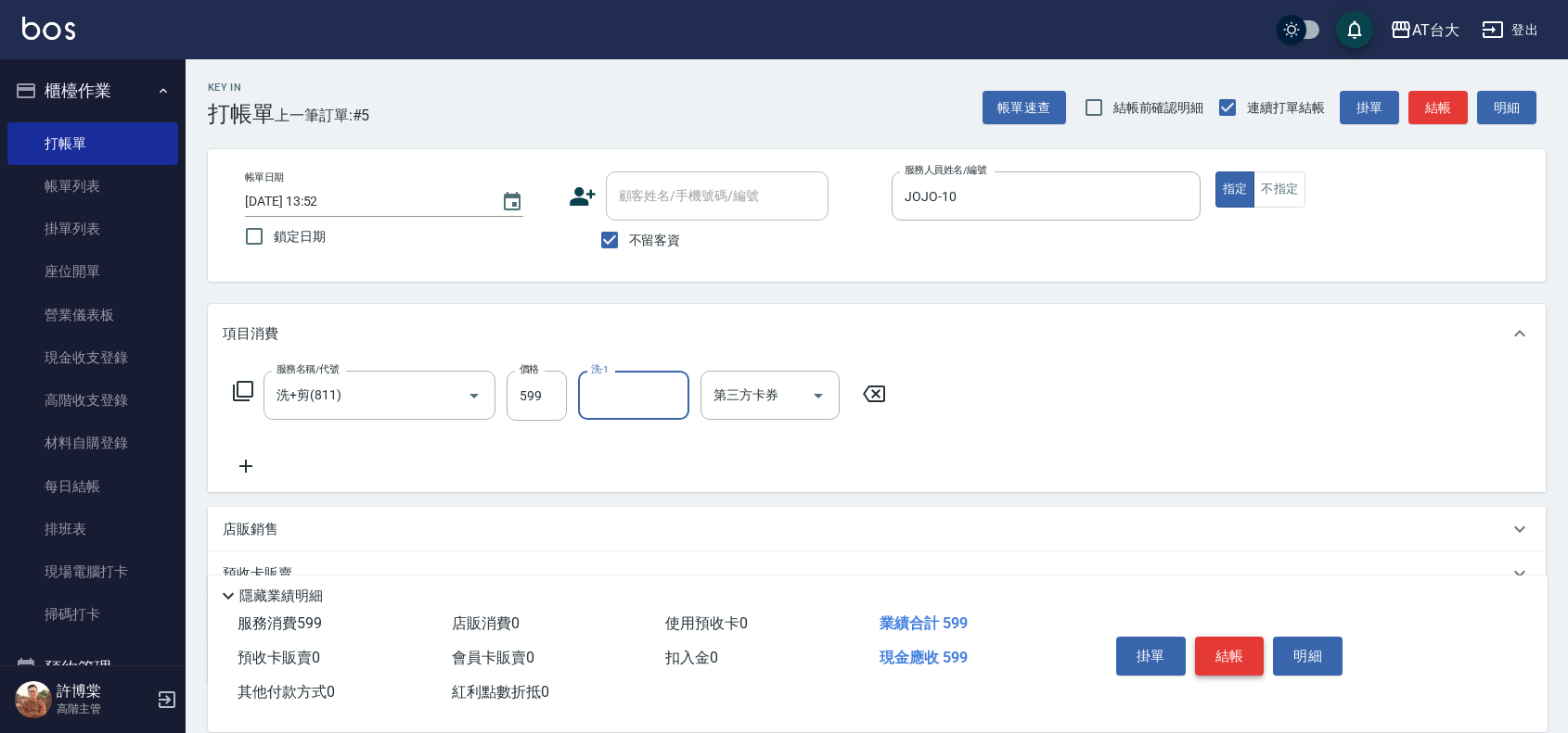
click at [1244, 649] on button "結帳" at bounding box center [1230, 656] width 70 height 39
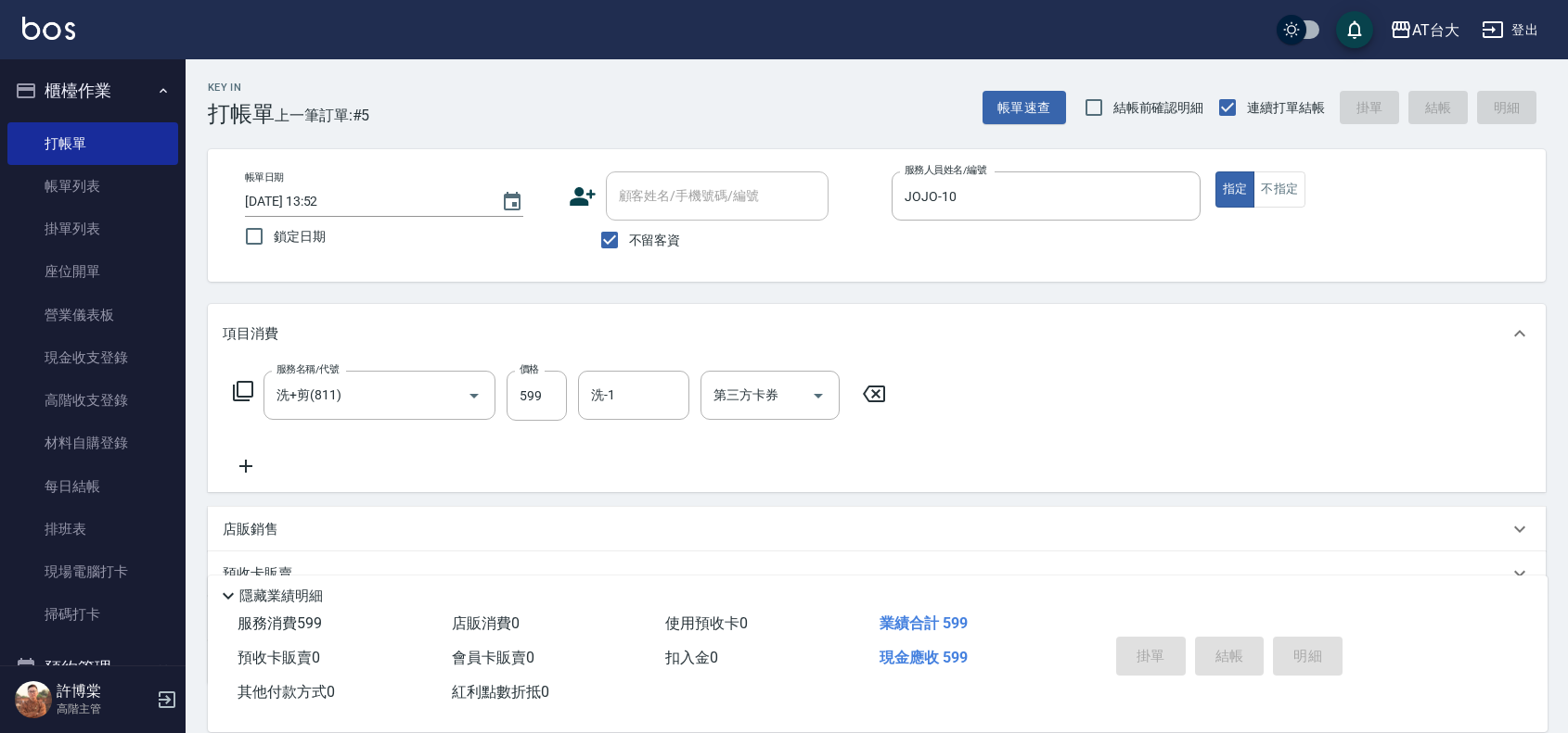
type input "[DATE] 14:14"
click at [1308, 184] on div "指定 不指定" at bounding box center [1369, 190] width 309 height 36
click at [1292, 186] on button "不指定" at bounding box center [1279, 190] width 52 height 36
type input "JOJO-10"
click at [377, 408] on input "服務名稱/代號" at bounding box center [365, 395] width 188 height 32
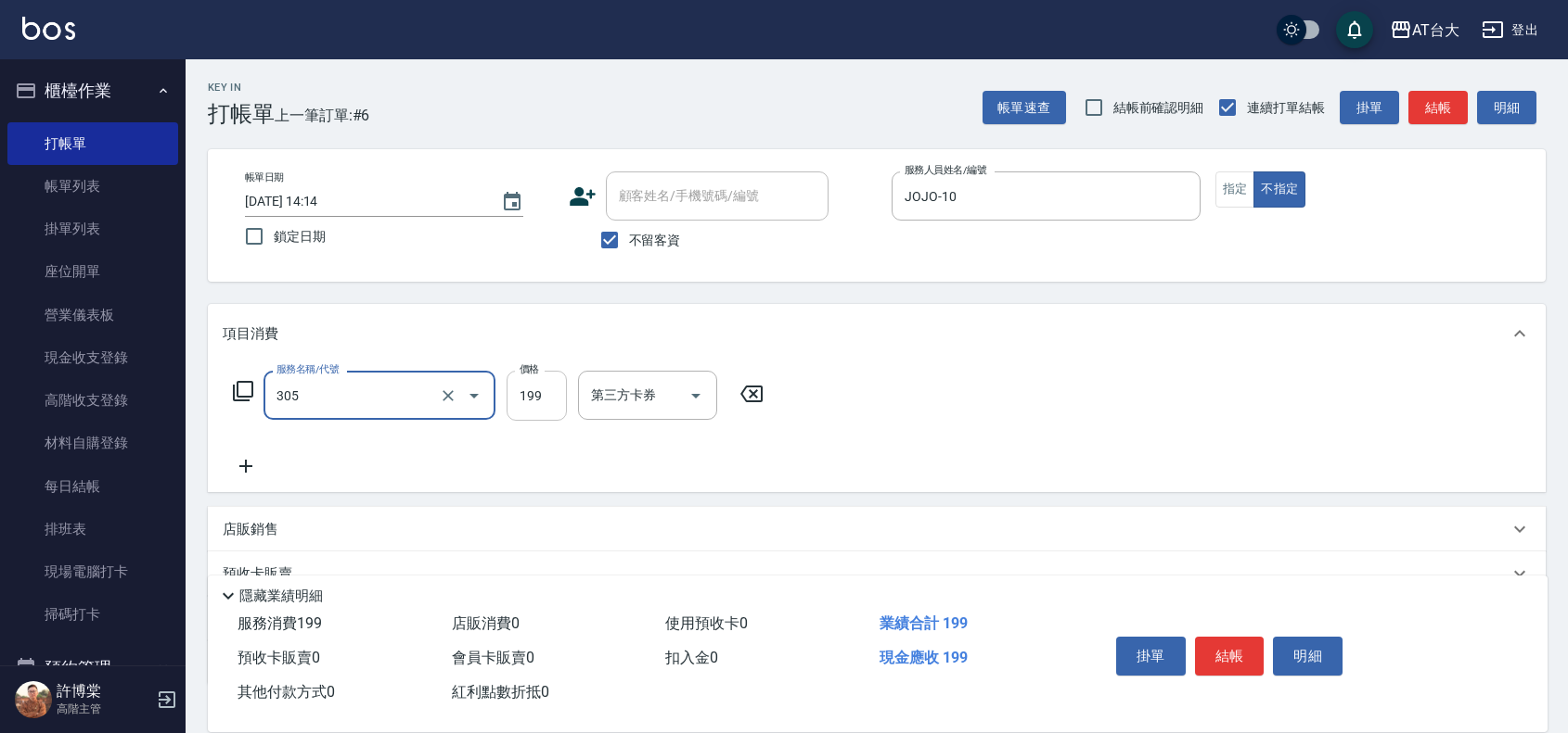
type input "剪髮(305)"
click at [526, 388] on input "199" at bounding box center [537, 395] width 60 height 50
type input "250"
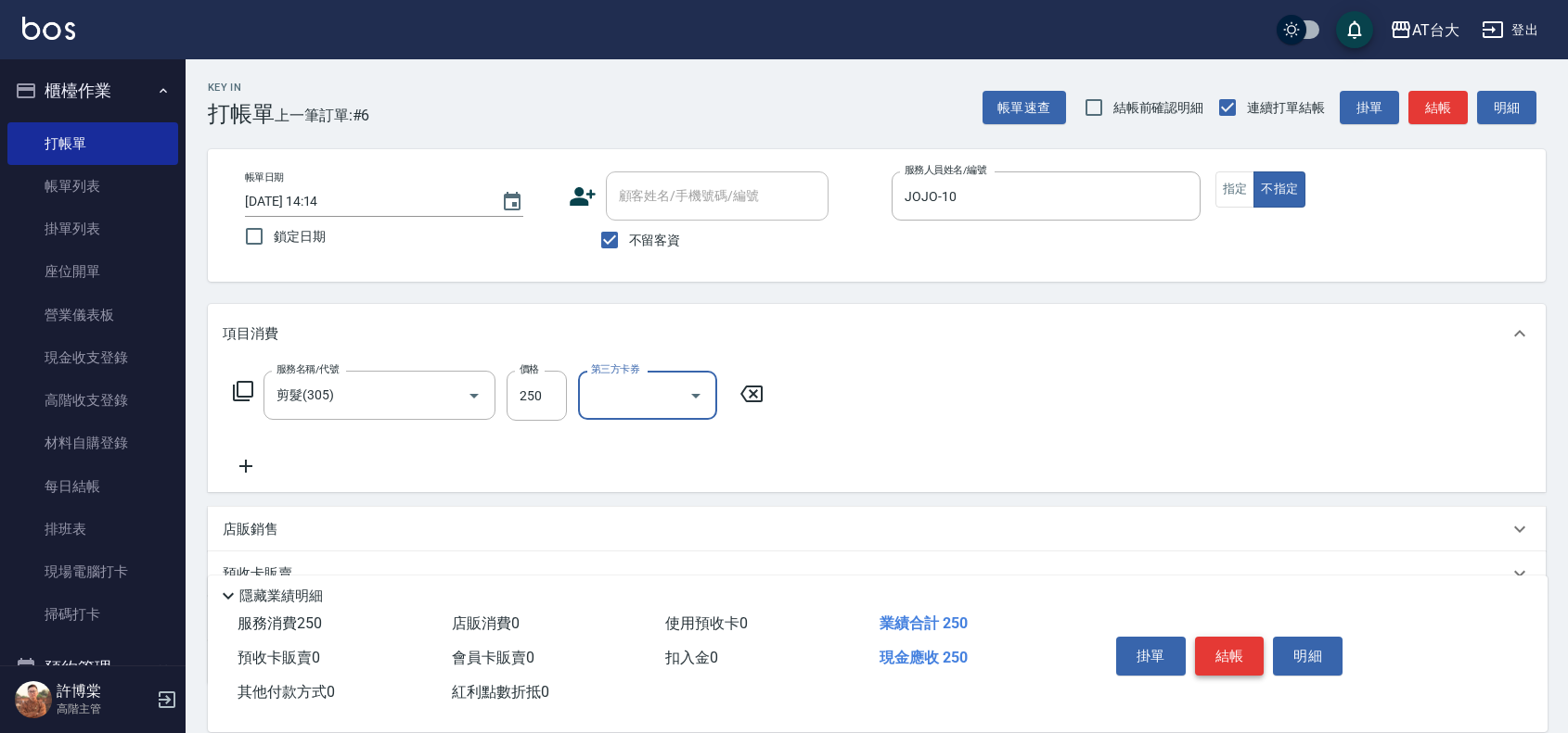
click at [1239, 656] on button "結帳" at bounding box center [1230, 656] width 70 height 39
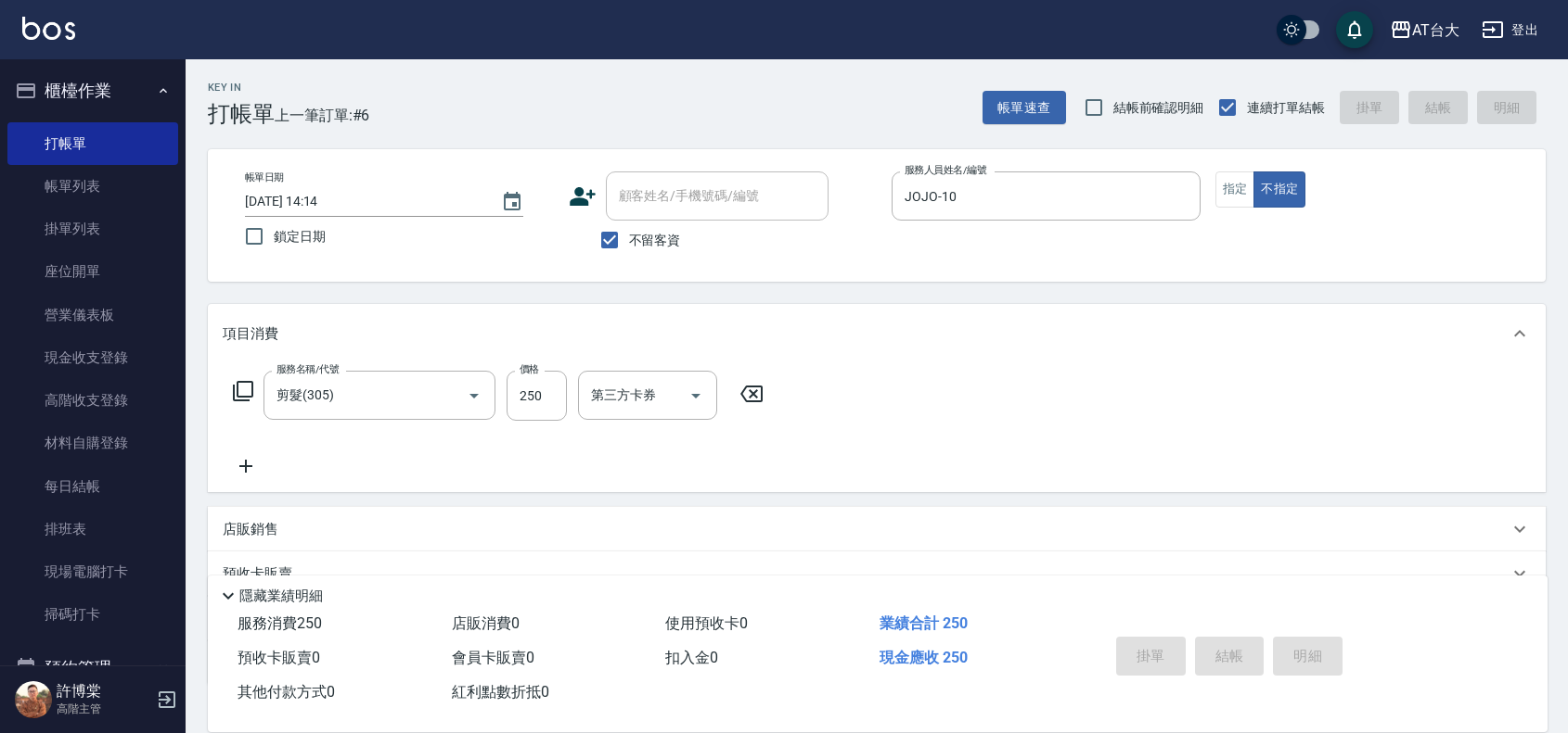
type input "[DATE] 14:24"
